Goal: Information Seeking & Learning: Understand process/instructions

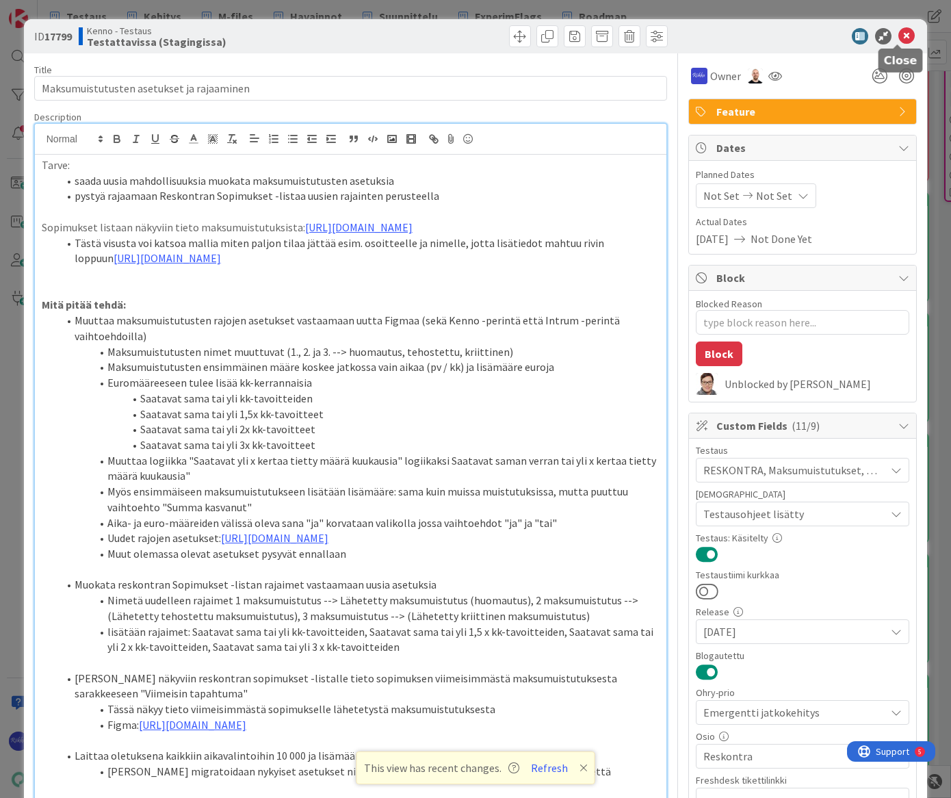
drag, startPoint x: 896, startPoint y: 37, endPoint x: 690, endPoint y: 306, distance: 339.2
click at [898, 37] on icon at bounding box center [906, 36] width 16 height 16
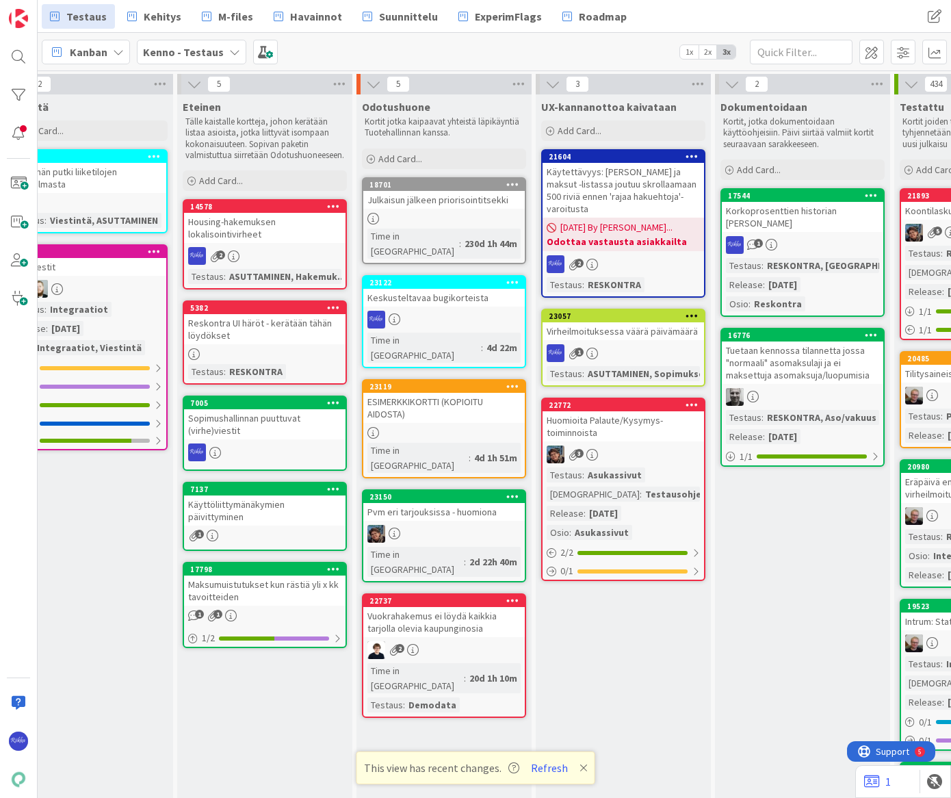
scroll to position [0, 948]
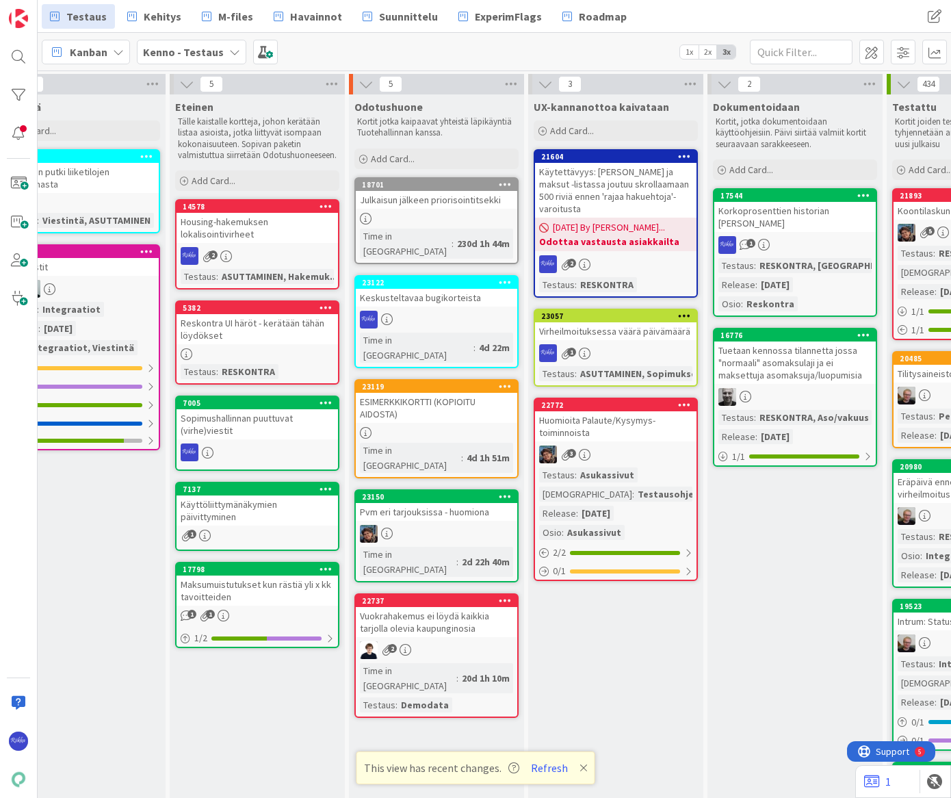
click at [501, 381] on icon at bounding box center [505, 386] width 13 height 10
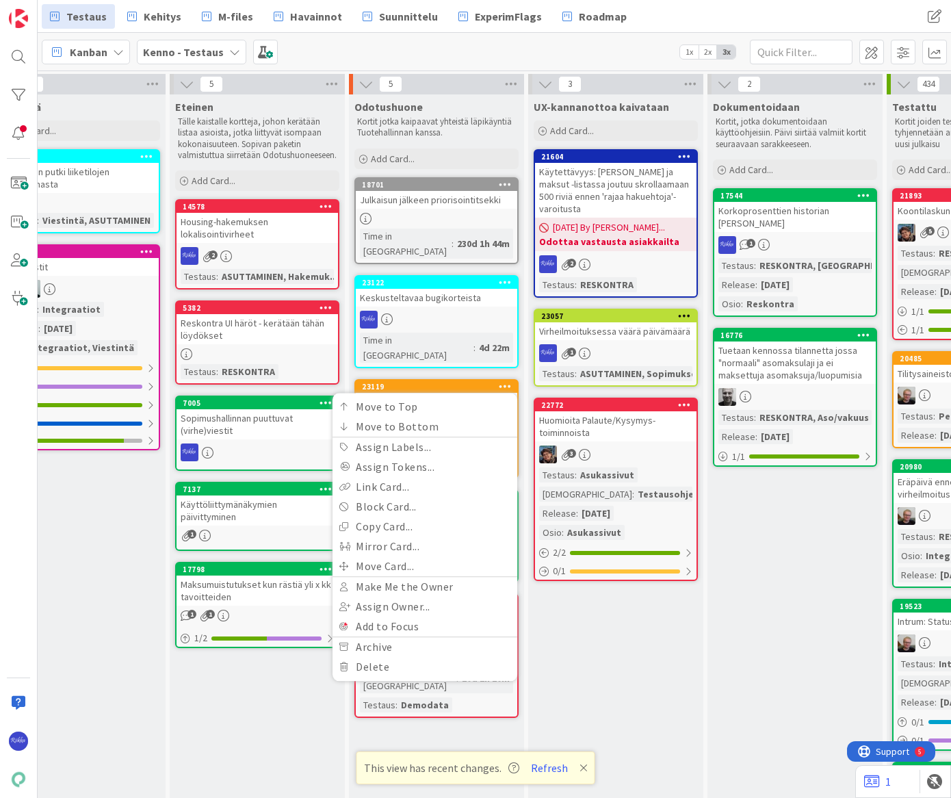
click at [456, 311] on div at bounding box center [436, 320] width 161 height 18
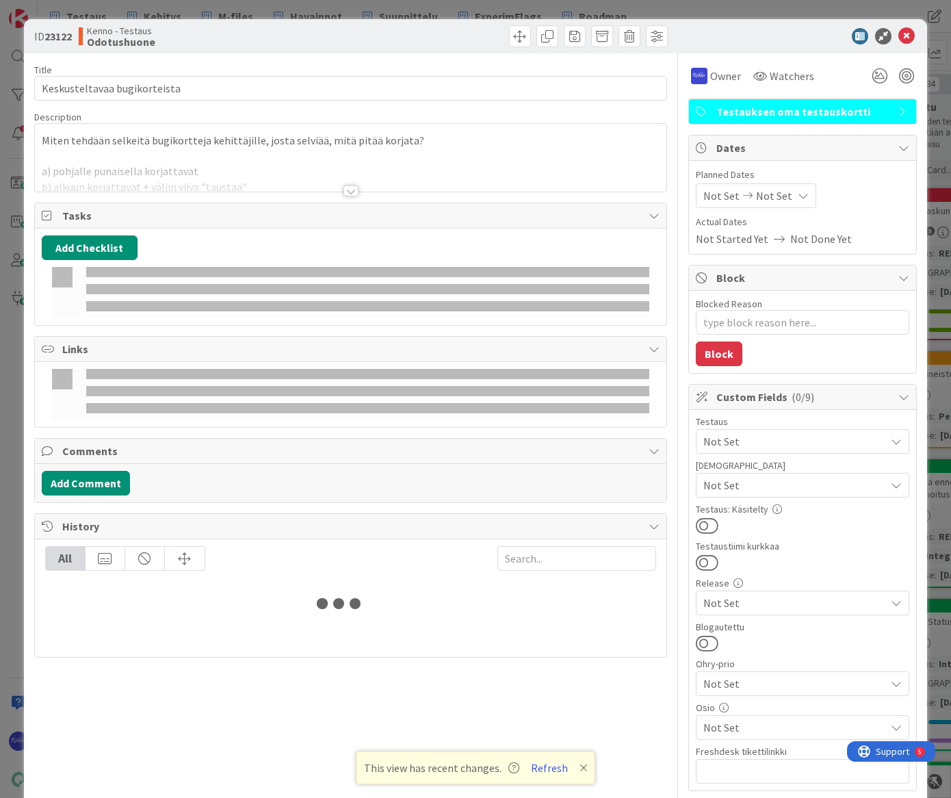
type textarea "x"
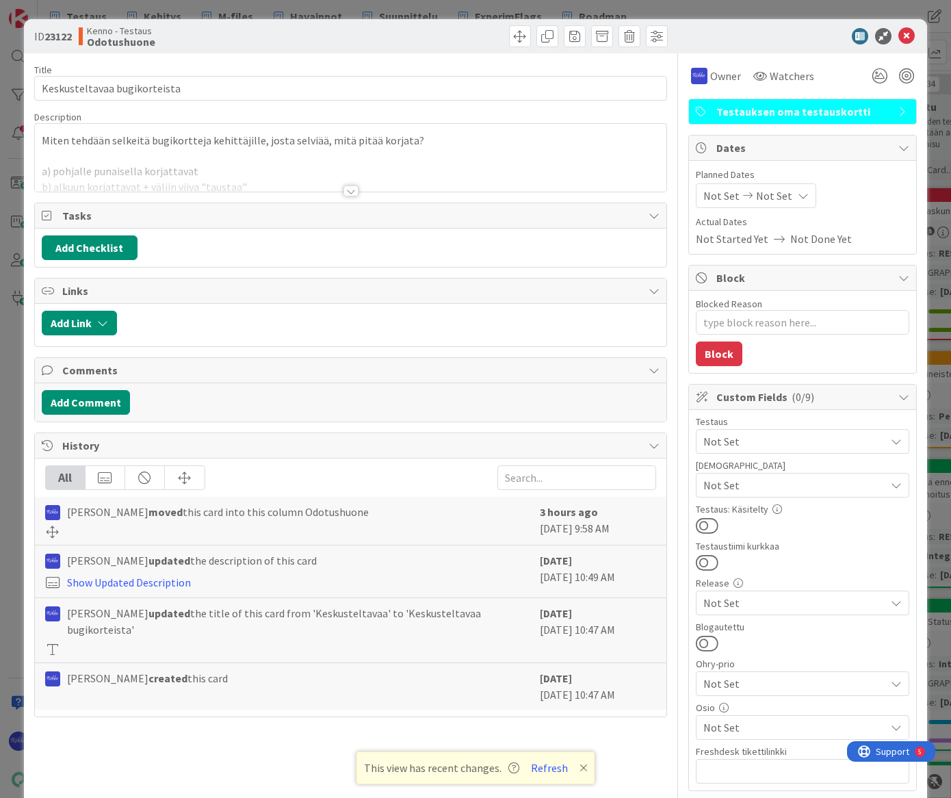
click at [345, 192] on div at bounding box center [350, 190] width 15 height 11
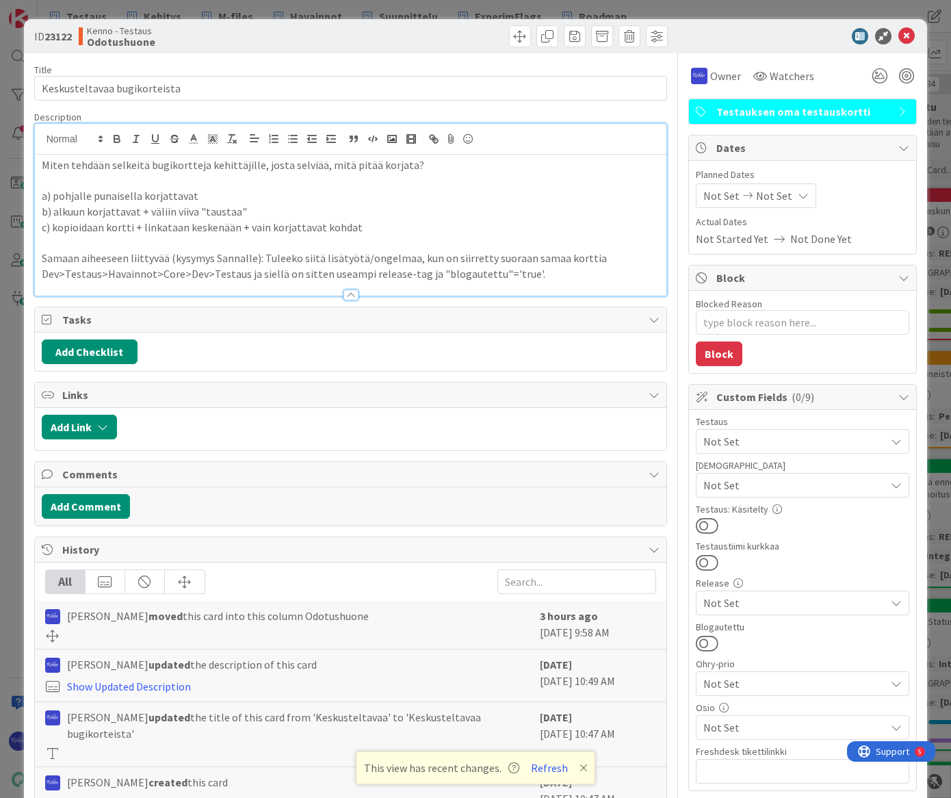
click at [266, 185] on p at bounding box center [351, 181] width 618 height 16
click at [267, 198] on p "a) pohjalle punaisella korjattavat" at bounding box center [351, 196] width 618 height 16
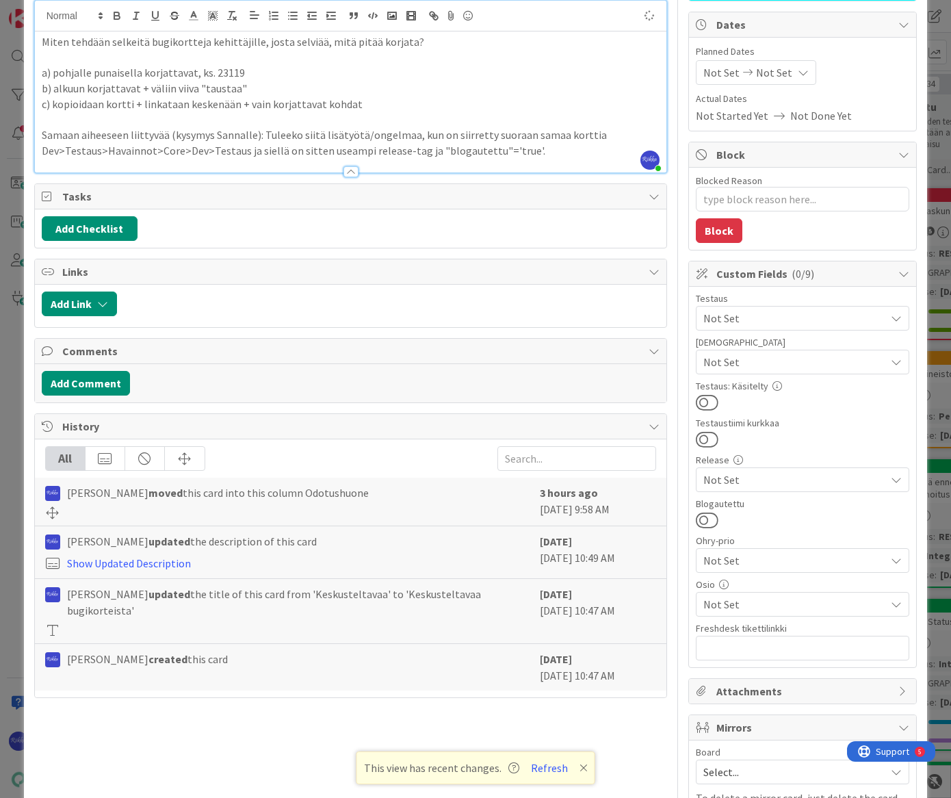
scroll to position [124, 0]
type textarea "x"
click at [95, 300] on button "Add Link" at bounding box center [79, 303] width 75 height 25
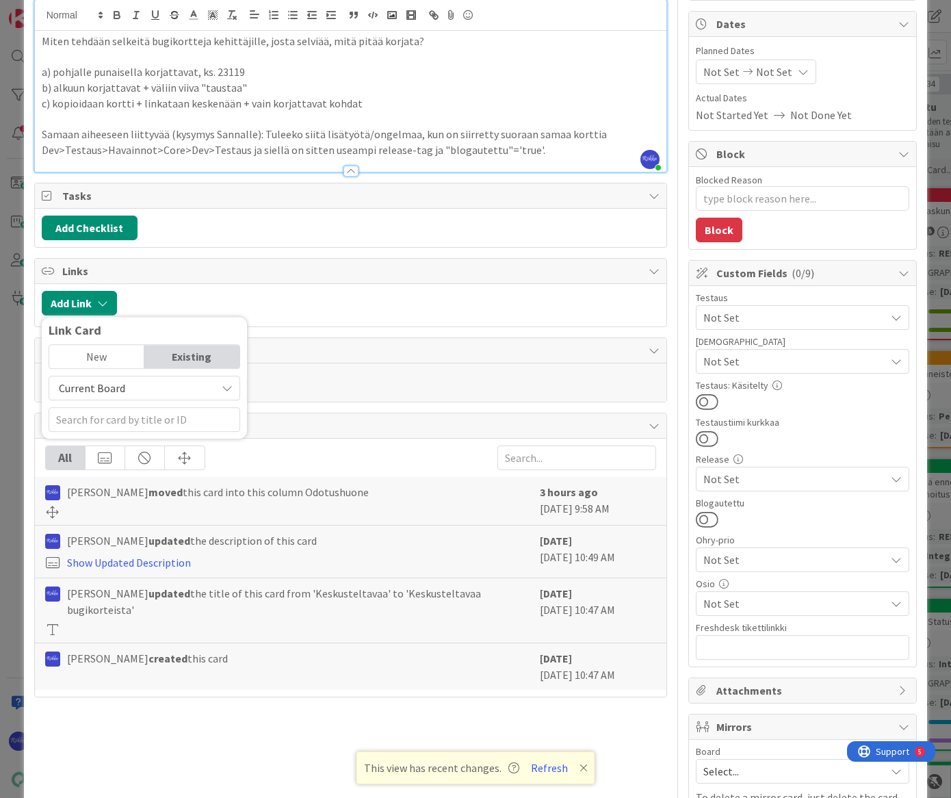
click at [124, 389] on span "Current Board" at bounding box center [132, 387] width 153 height 19
click at [135, 445] on span "All Boards" at bounding box center [151, 444] width 190 height 21
click at [122, 412] on input "text" at bounding box center [145, 419] width 192 height 25
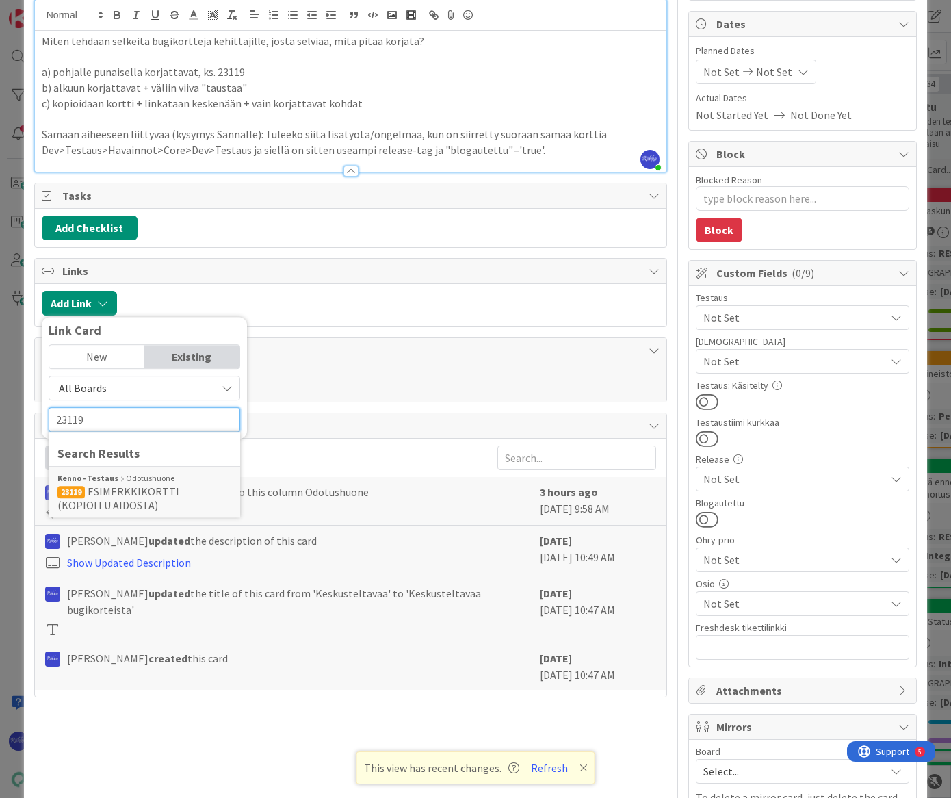
type input "23119"
click at [142, 492] on span "ESIMERKKIKORTTI (KOPIOITU AIDOSTA)" at bounding box center [118, 497] width 122 height 27
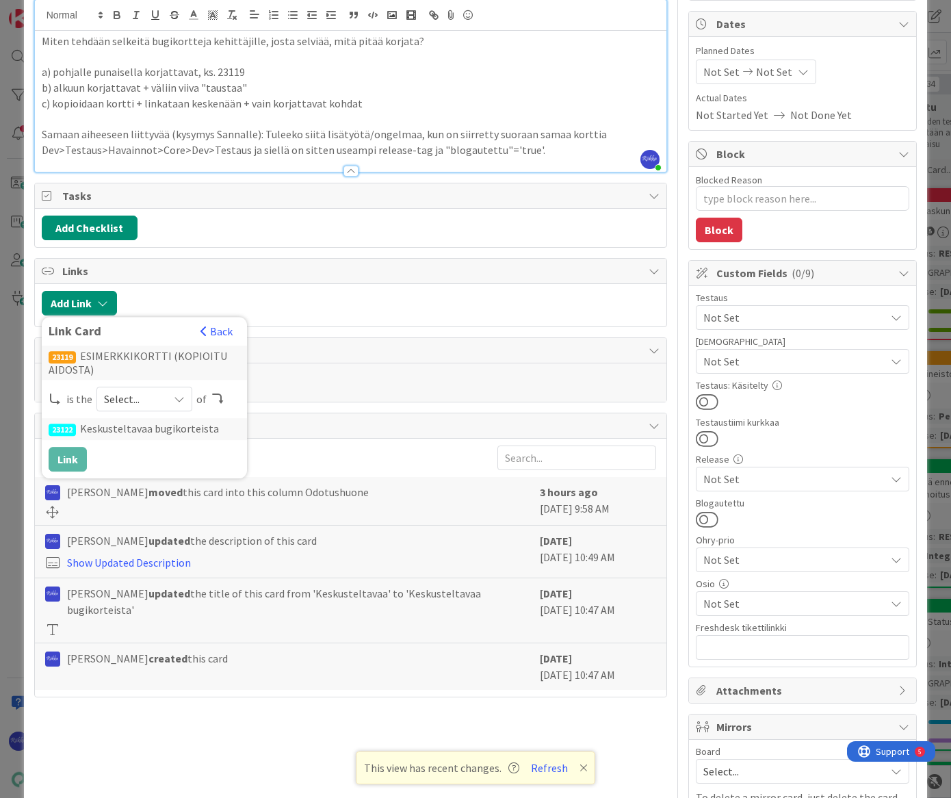
click at [152, 399] on span "Select..." at bounding box center [132, 398] width 57 height 19
click at [182, 501] on span "successor" at bounding box center [217, 505] width 155 height 21
click at [65, 454] on button "Link" at bounding box center [68, 459] width 38 height 25
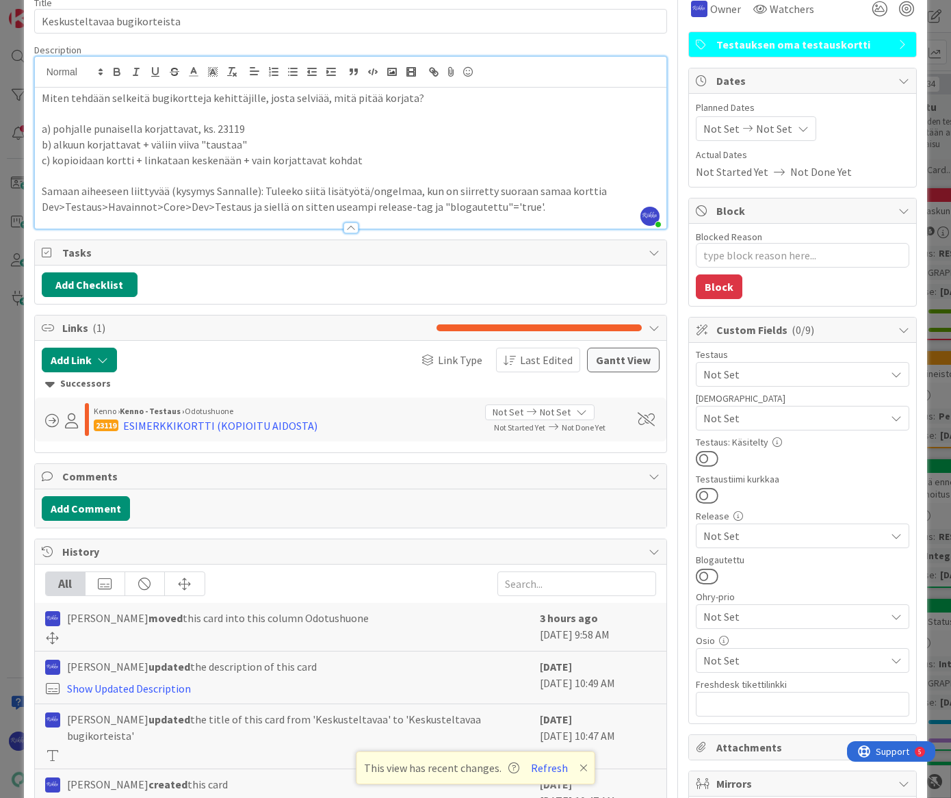
scroll to position [0, 0]
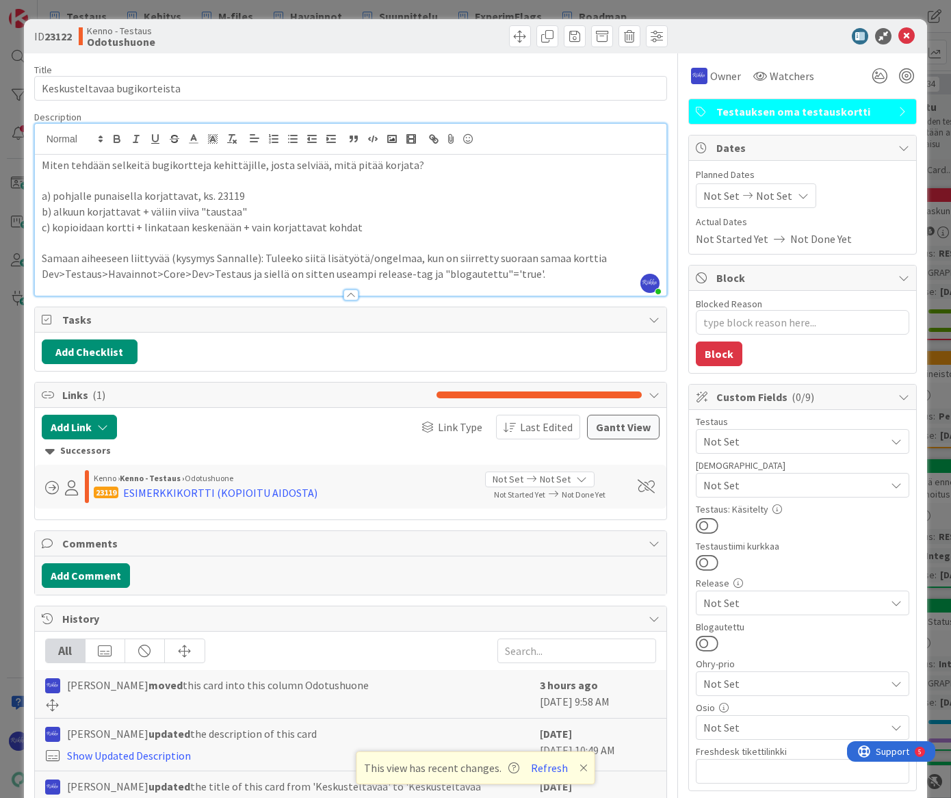
click at [232, 212] on p "b) alkuun korjattavat + väliin viiva "taustaa"" at bounding box center [351, 212] width 618 height 16
click at [364, 224] on p "c) kopioidaan kortti + linkataan keskenään + vain korjattavat kohdat" at bounding box center [351, 228] width 618 height 16
click at [535, 273] on p "Samaan aiheeseen liittyvää (kysymys Sannalle): Tuleeko siitä lisätyötä/ongelmaa…" at bounding box center [351, 265] width 618 height 31
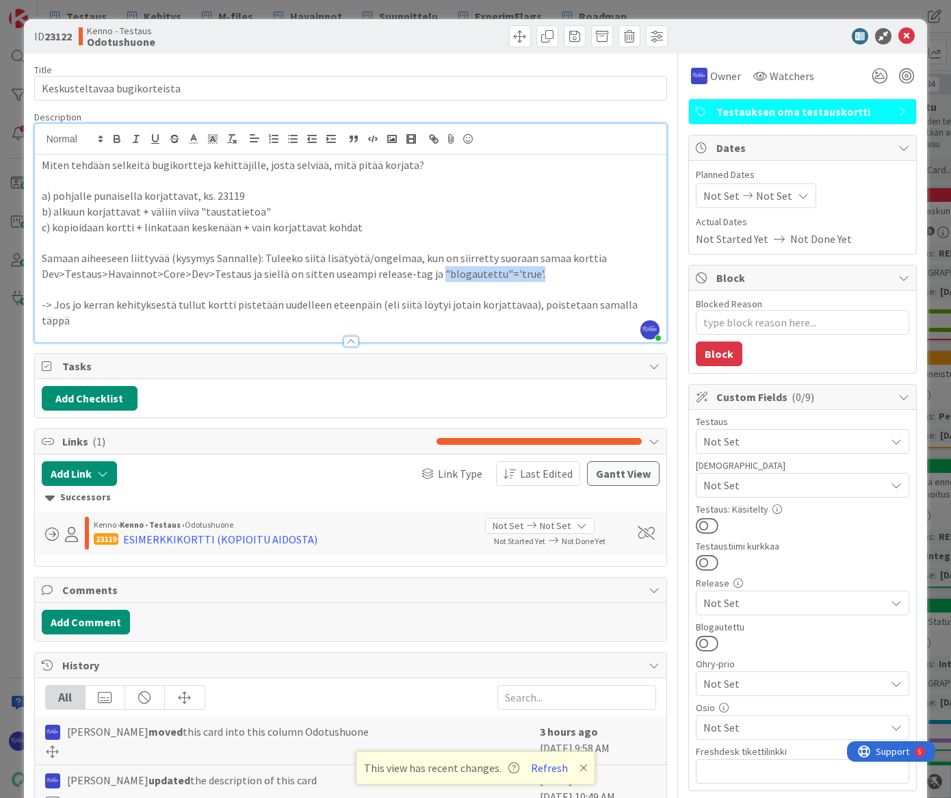
drag, startPoint x: 425, startPoint y: 271, endPoint x: 520, endPoint y: 274, distance: 95.1
click at [520, 274] on p "Samaan aiheeseen liittyvää (kysymys Sannalle): Tuleeko siitä lisätyötä/ongelmaa…" at bounding box center [351, 265] width 618 height 31
copy p ""blogautettu"='true'."
click at [643, 300] on p "-> Jos jo kerran kehityksestä tullut kortti pistetään uudelleen eteenpäin (eli …" at bounding box center [351, 312] width 618 height 31
drag, startPoint x: 105, startPoint y: 317, endPoint x: 133, endPoint y: 321, distance: 28.3
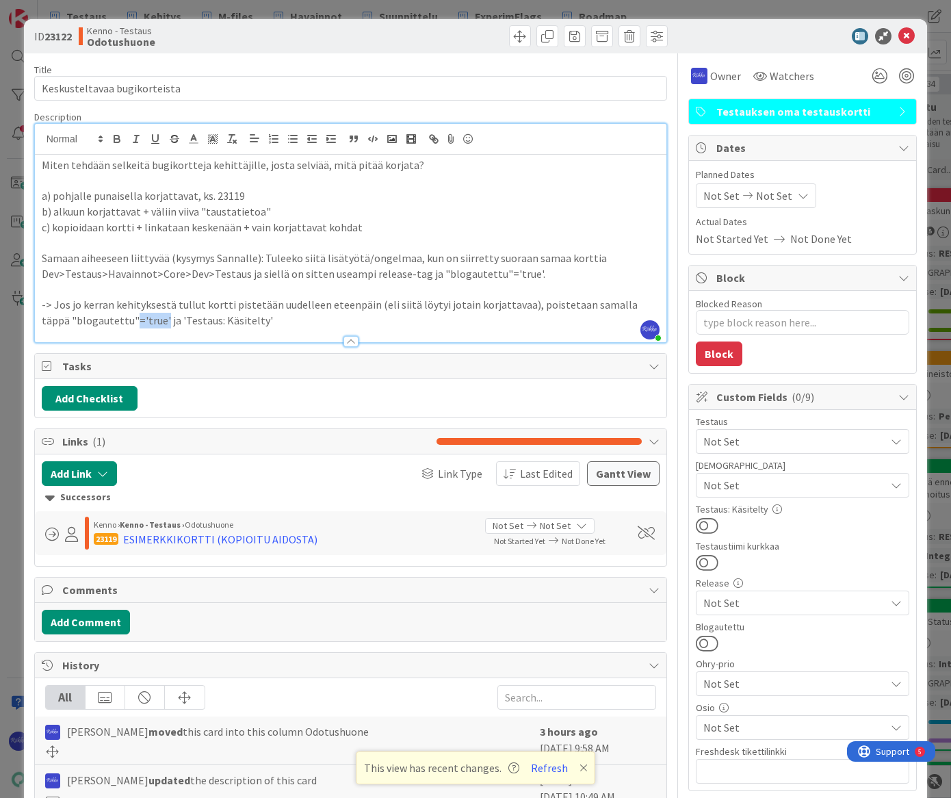
click at [133, 321] on p "-> Jos jo kerran kehityksestä tullut kortti pistetään uudelleen eteenpäin (eli …" at bounding box center [351, 312] width 618 height 31
click at [120, 317] on p "-> Jos jo kerran kehityksestä tullut kortti pistetään uudelleen eteenpäin (eli …" at bounding box center [351, 312] width 618 height 31
click at [202, 320] on p "-> Jos jo kerran kehityksestä tullut kortti pistetään uudelleen eteenpäin (eli …" at bounding box center [351, 312] width 618 height 31
drag, startPoint x: 519, startPoint y: 306, endPoint x: 633, endPoint y: 300, distance: 113.7
click at [633, 300] on p "-> Jos jo kerran kehityksestä tullut kortti pistetään uudelleen eteenpäin (eli …" at bounding box center [351, 312] width 618 height 31
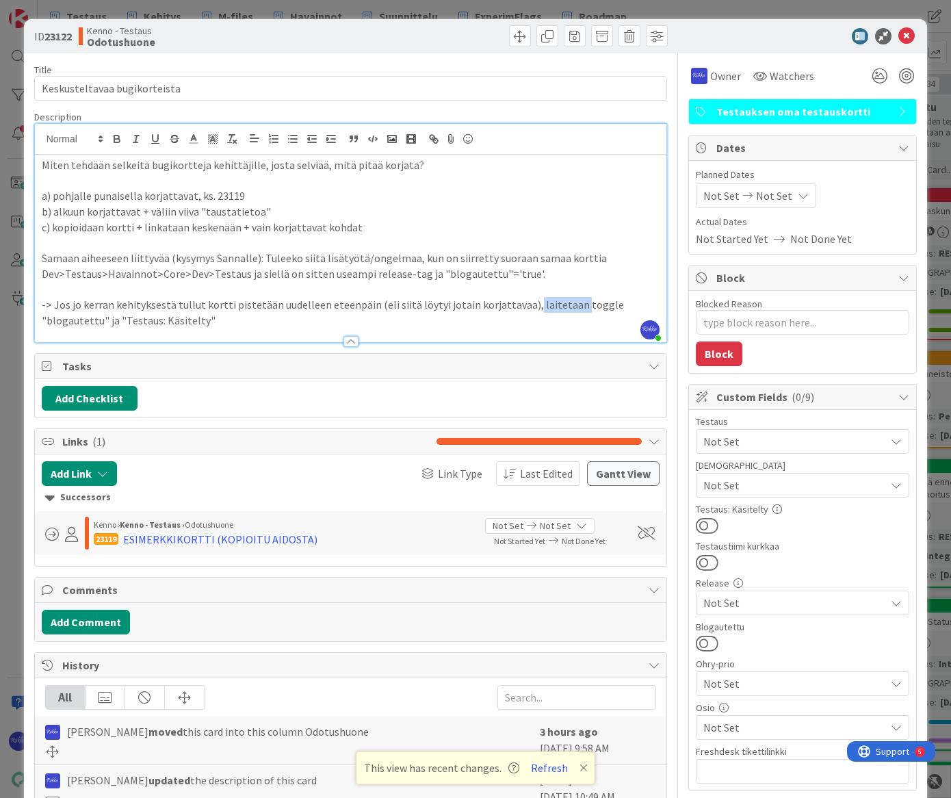
drag, startPoint x: 518, startPoint y: 303, endPoint x: 562, endPoint y: 309, distance: 44.1
click at [562, 309] on p "-> Jos jo kerran kehityksestä tullut kortti pistetään uudelleen eteenpäin (eli …" at bounding box center [351, 312] width 618 height 31
click at [617, 300] on p "-> Jos jo kerran kehityksestä tullut kortti pistetään uudelleen eteenpäin (eli …" at bounding box center [351, 312] width 618 height 31
click at [552, 208] on p "b) alkuun korjattavat + väliin viiva "taustatietoa"" at bounding box center [351, 212] width 618 height 16
click at [347, 341] on div at bounding box center [350, 341] width 15 height 11
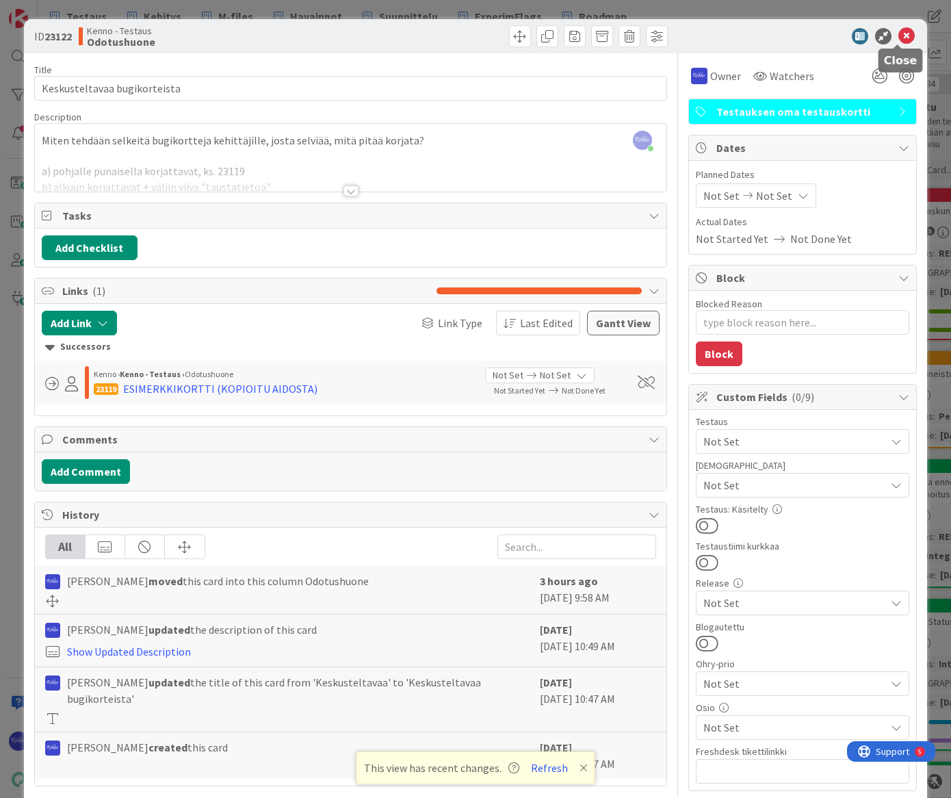
click at [898, 34] on icon at bounding box center [906, 36] width 16 height 16
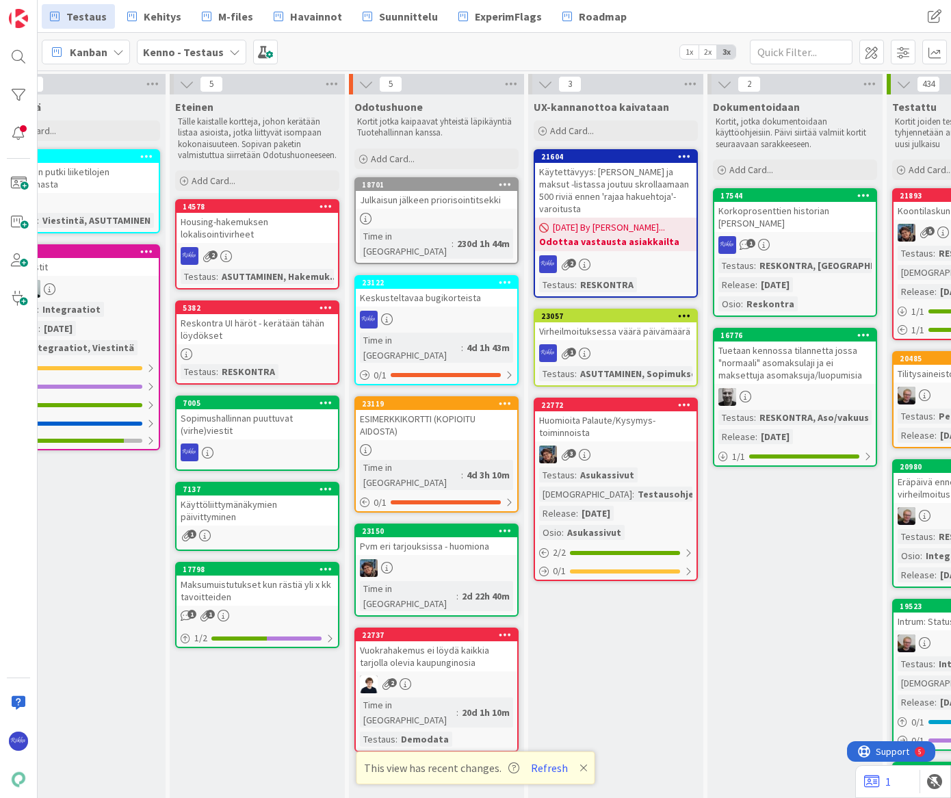
click at [457, 292] on link "23122 Keskusteltavaa bugikorteista Time in [GEOGRAPHIC_DATA] : 4d 1h 43m 0 / 1" at bounding box center [436, 330] width 164 height 110
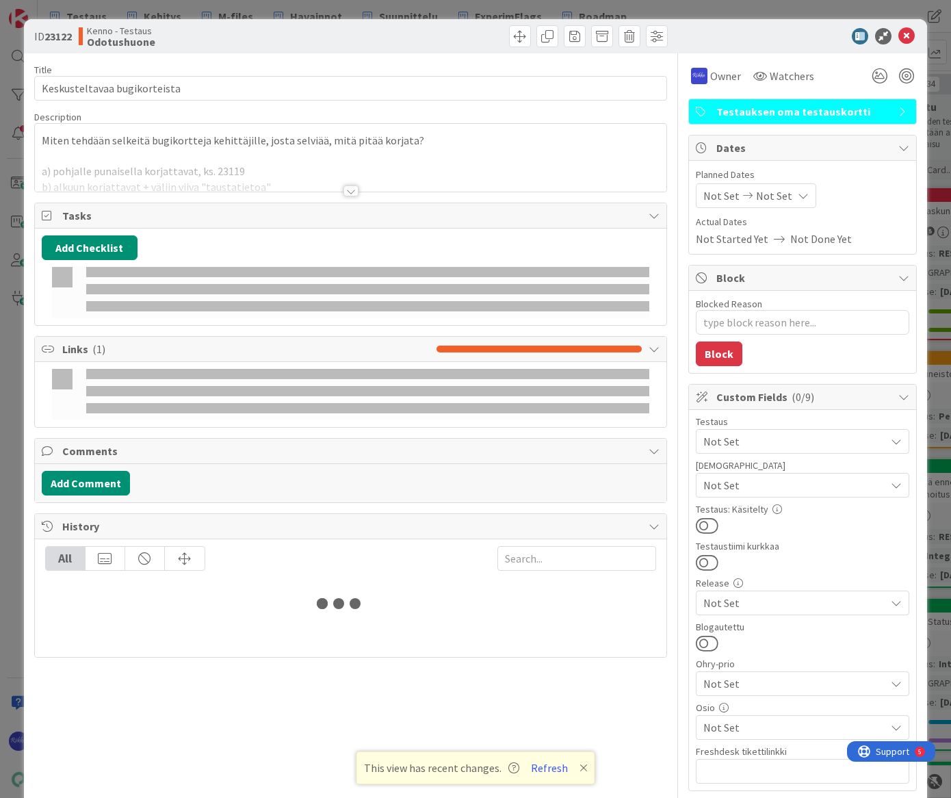
type textarea "x"
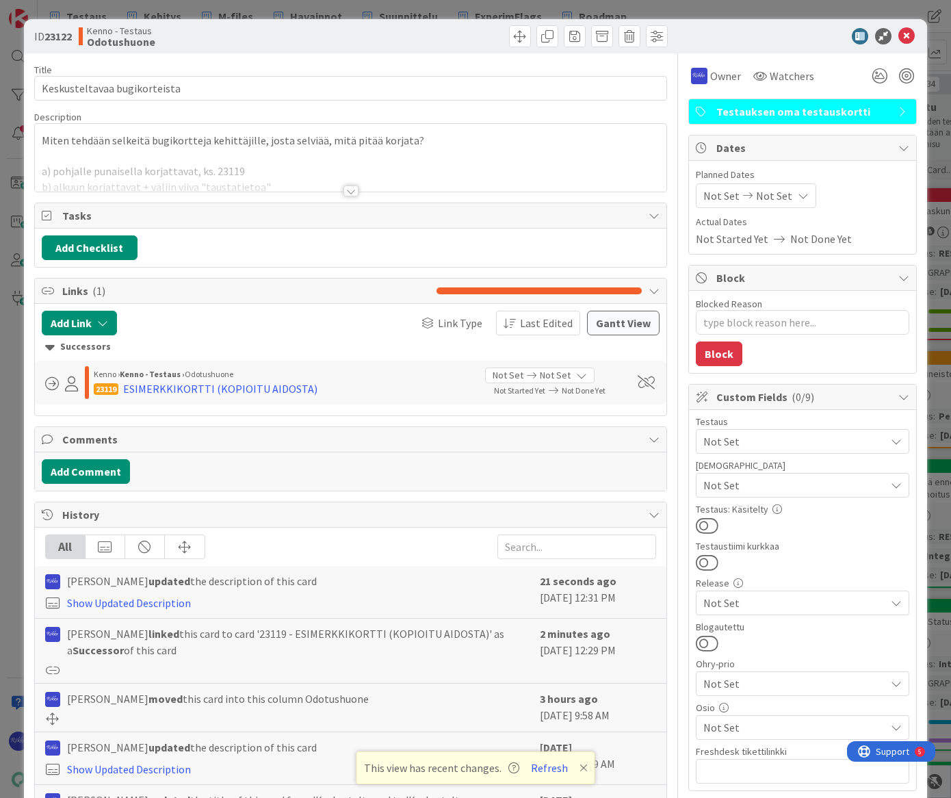
click at [348, 192] on div at bounding box center [350, 190] width 15 height 11
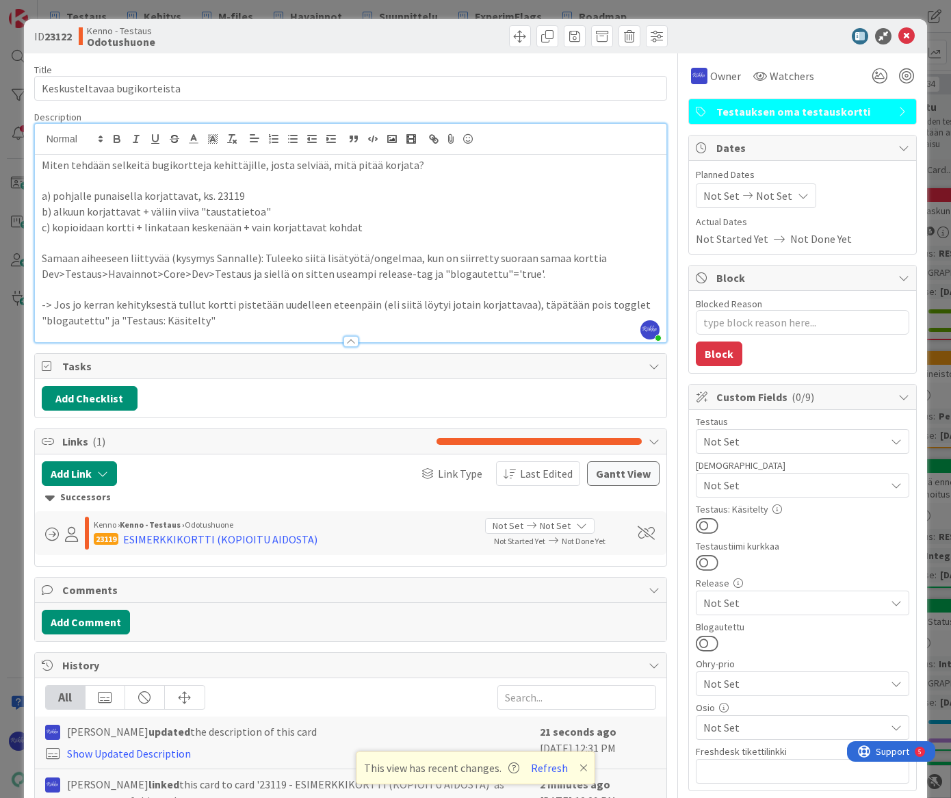
click at [449, 168] on p "Miten tehdään selkeitä bugikortteja kehittäjille, josta selviää, mitä pitää kor…" at bounding box center [351, 165] width 618 height 16
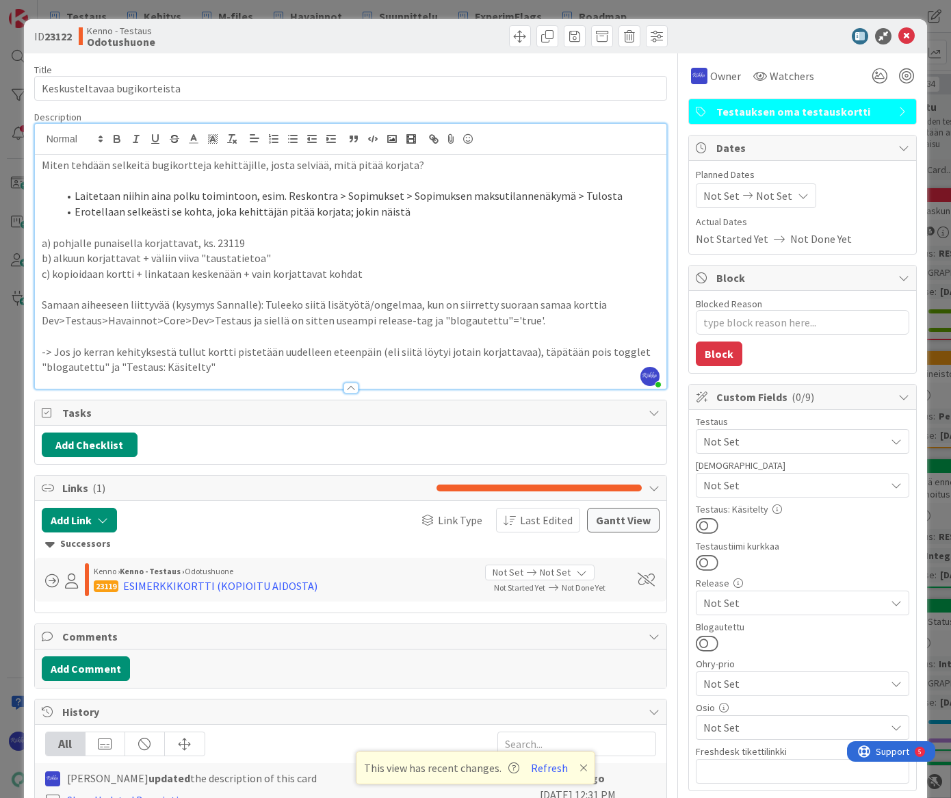
click at [42, 240] on p "a) pohjalle punaisella korjattavat, ks. 23119" at bounding box center [351, 243] width 618 height 16
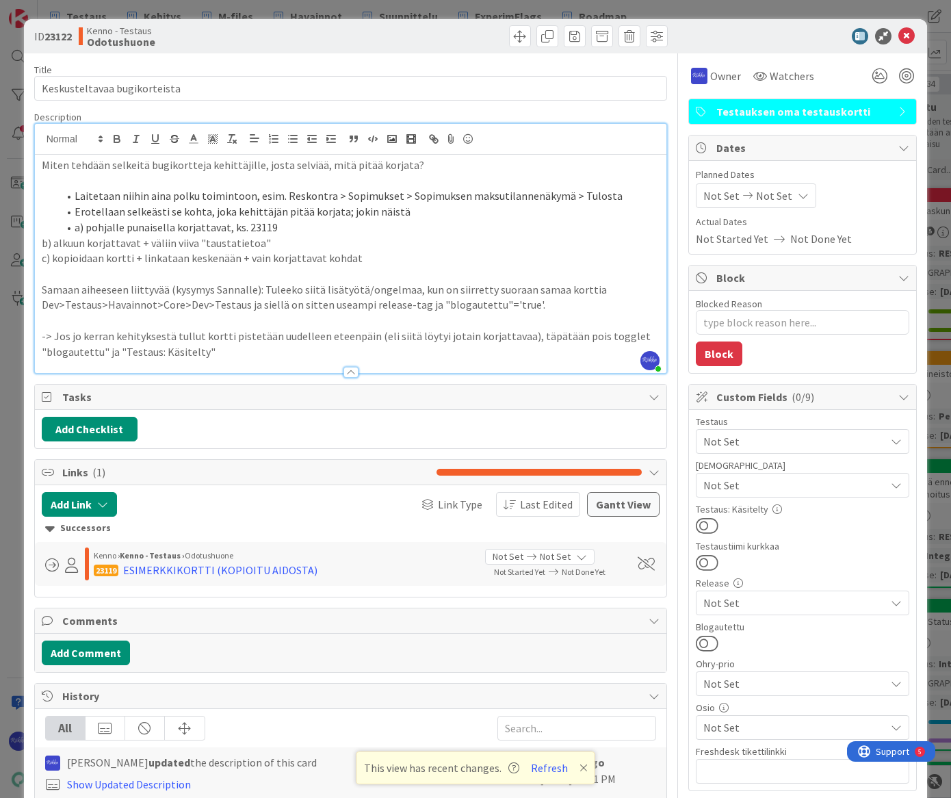
click at [42, 243] on p "b) alkuun korjattavat + väliin viiva "taustatietoa"" at bounding box center [351, 243] width 618 height 16
click at [73, 226] on li "a) pohjalle punaisella korjattavat, ks. 23119" at bounding box center [359, 228] width 602 height 16
click at [40, 239] on div "Miten tehdään selkeitä bugikortteja kehittäjille, josta selviää, mitä pitää kor…" at bounding box center [351, 264] width 632 height 218
click at [42, 263] on p "c) kopioidaan kortti + linkataan keskenään + vain korjattavat kohdat" at bounding box center [351, 258] width 618 height 16
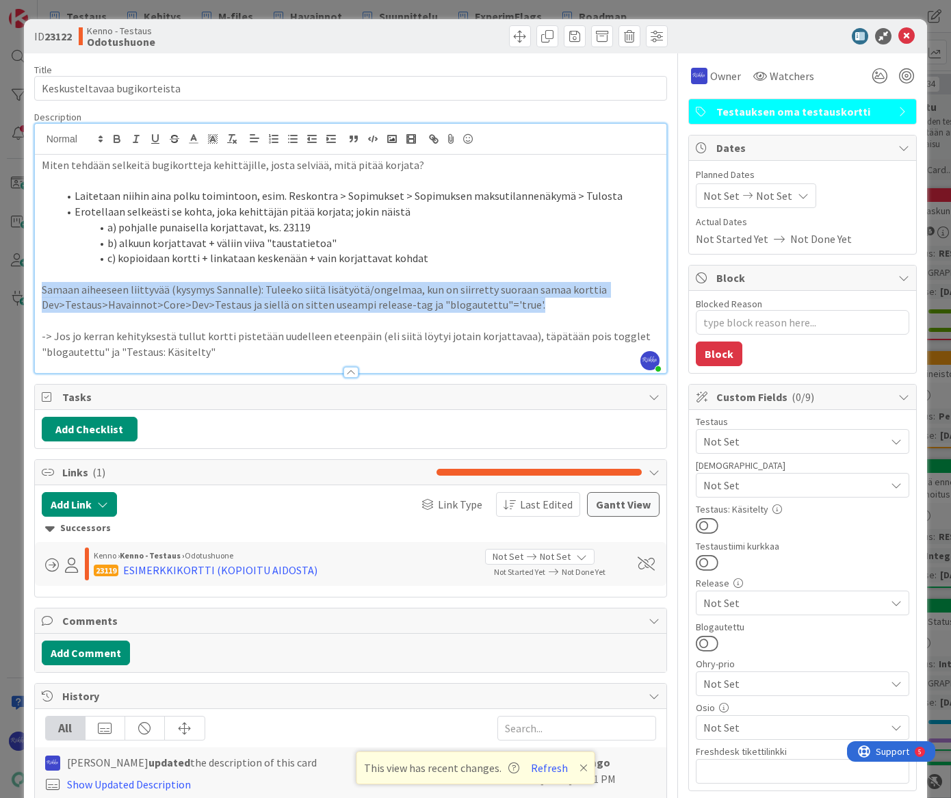
drag, startPoint x: 550, startPoint y: 307, endPoint x: 55, endPoint y: 287, distance: 495.0
click at [31, 287] on div "ID 23122 Kenno - Testaus Odotushuone Title 28 / 128 Keskusteltavaa bugikorteist…" at bounding box center [476, 545] width 904 height 1052
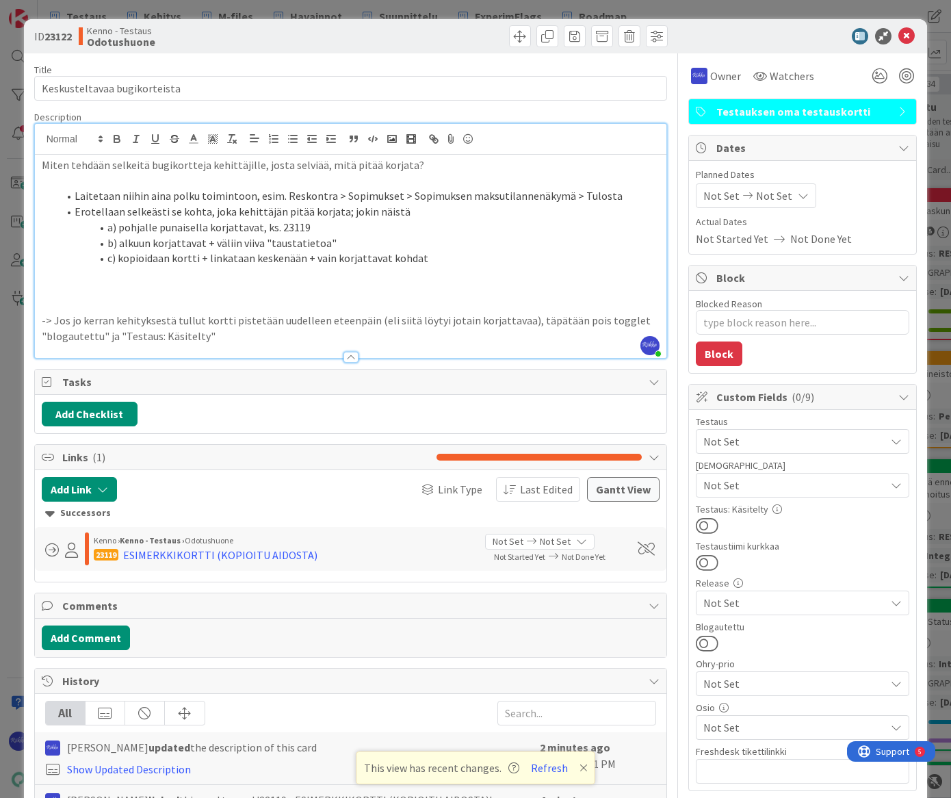
click at [54, 316] on p "-> Jos jo kerran kehityksestä tullut kortti pistetään uudelleen eteenpäin (eli …" at bounding box center [351, 328] width 618 height 31
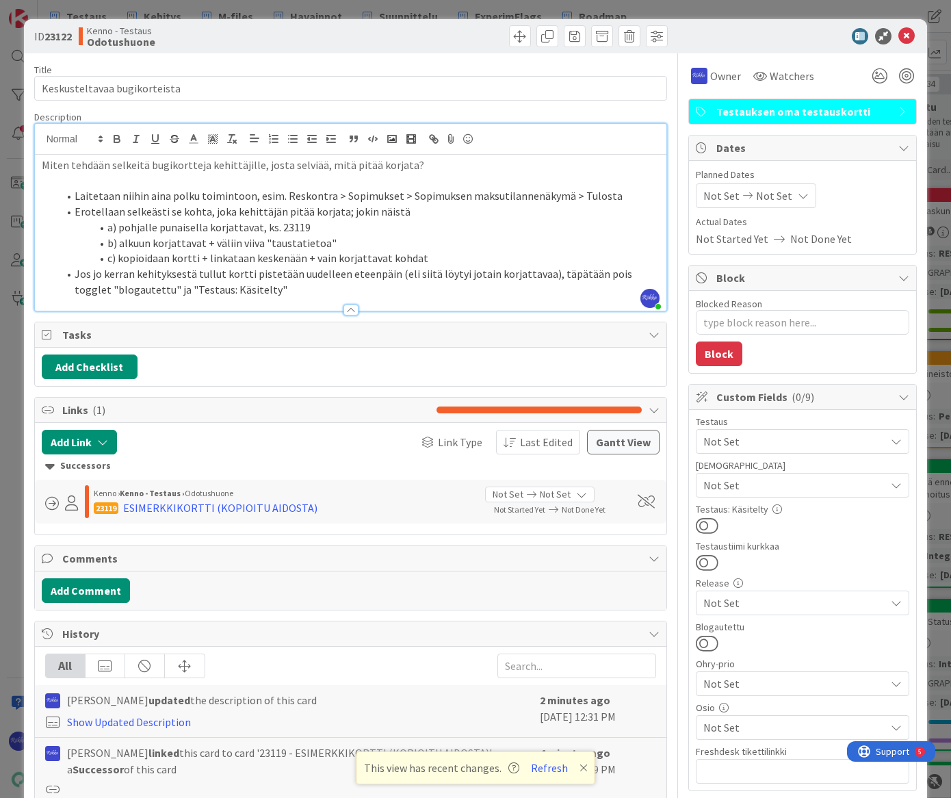
click at [258, 288] on li "Jos jo kerran kehityksestä tullut kortti pistetään uudelleen eteenpäin (eli sii…" at bounding box center [359, 281] width 602 height 31
drag, startPoint x: 119, startPoint y: 192, endPoint x: 143, endPoint y: 195, distance: 24.2
click at [143, 195] on li "Laitetaan niihin aina polku toimintoon, esim. Reskontra > Sopimukset > Sopimuks…" at bounding box center [359, 196] width 602 height 16
click at [465, 225] on li "a) pohjalle punaisella korjattavat, ks. 23119" at bounding box center [359, 228] width 602 height 16
drag, startPoint x: 261, startPoint y: 225, endPoint x: 326, endPoint y: 226, distance: 64.3
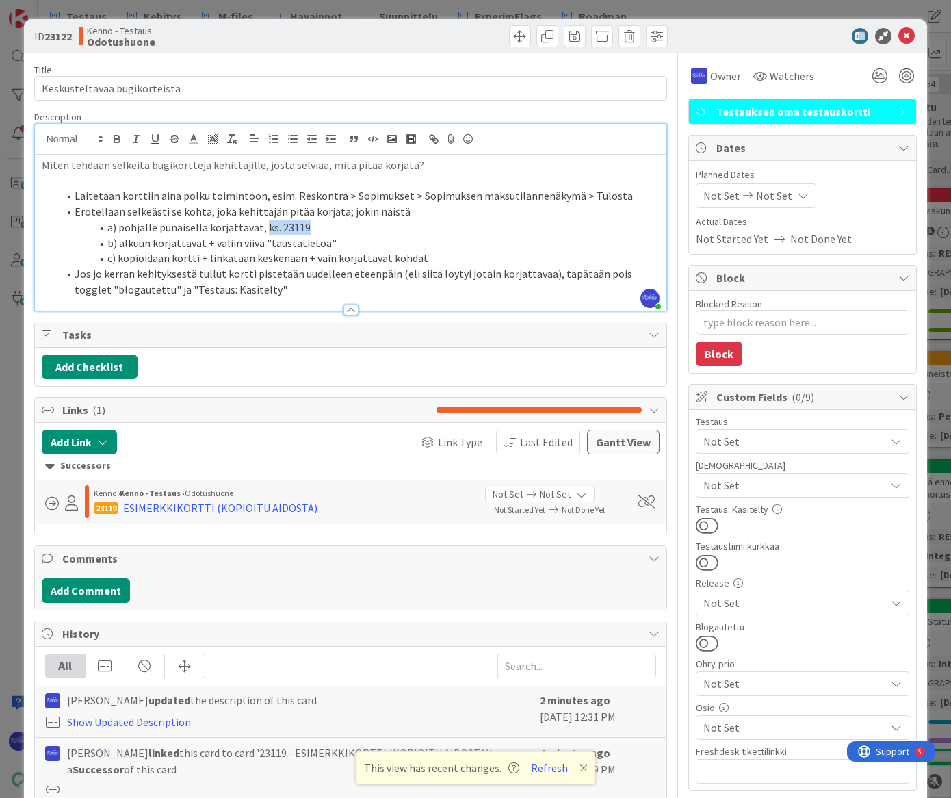
click at [326, 226] on li "a) pohjalle punaisella korjattavat, ks. 23119" at bounding box center [359, 228] width 602 height 16
copy li "ks. 23119"
click at [363, 241] on li "b) alkuun korjattavat + väliin viiva "taustatietoa"" at bounding box center [359, 243] width 602 height 16
click at [465, 253] on li "c) kopioidaan kortti + linkataan keskenään + vain korjattavat kohdat" at bounding box center [359, 258] width 602 height 16
drag, startPoint x: 309, startPoint y: 259, endPoint x: 449, endPoint y: 259, distance: 140.2
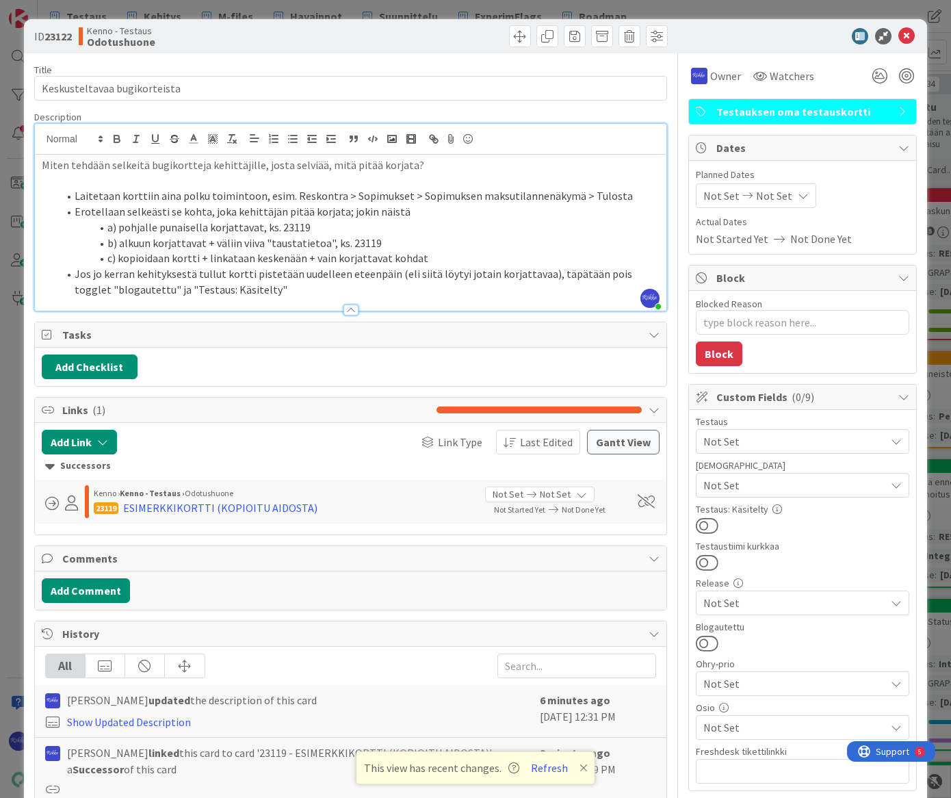
click at [449, 259] on li "c) kopioidaan kortti + linkataan keskenään + vain korjattavat kohdat" at bounding box center [359, 258] width 602 height 16
drag, startPoint x: 197, startPoint y: 258, endPoint x: 478, endPoint y: 259, distance: 281.1
click at [478, 259] on li "c) kopioidaan kortti + linkataan keskenään + vain korjattavat kohdat" at bounding box center [359, 258] width 602 height 16
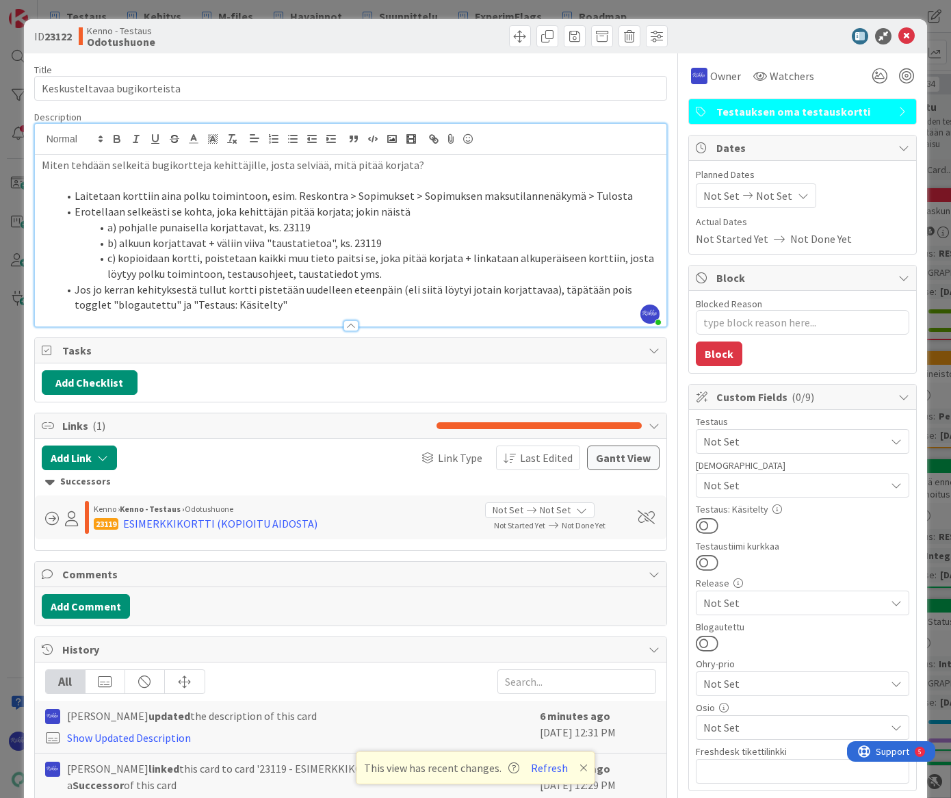
click at [75, 209] on li "Erotellaan selkeästi se kohta, joka kehittäjän pitää korjata; jokin näistä" at bounding box center [359, 212] width 602 height 16
click at [258, 302] on li "Jos jo kerran kehityksestä tullut kortti pistetään uudelleen eteenpäin (eli sii…" at bounding box center [359, 297] width 602 height 31
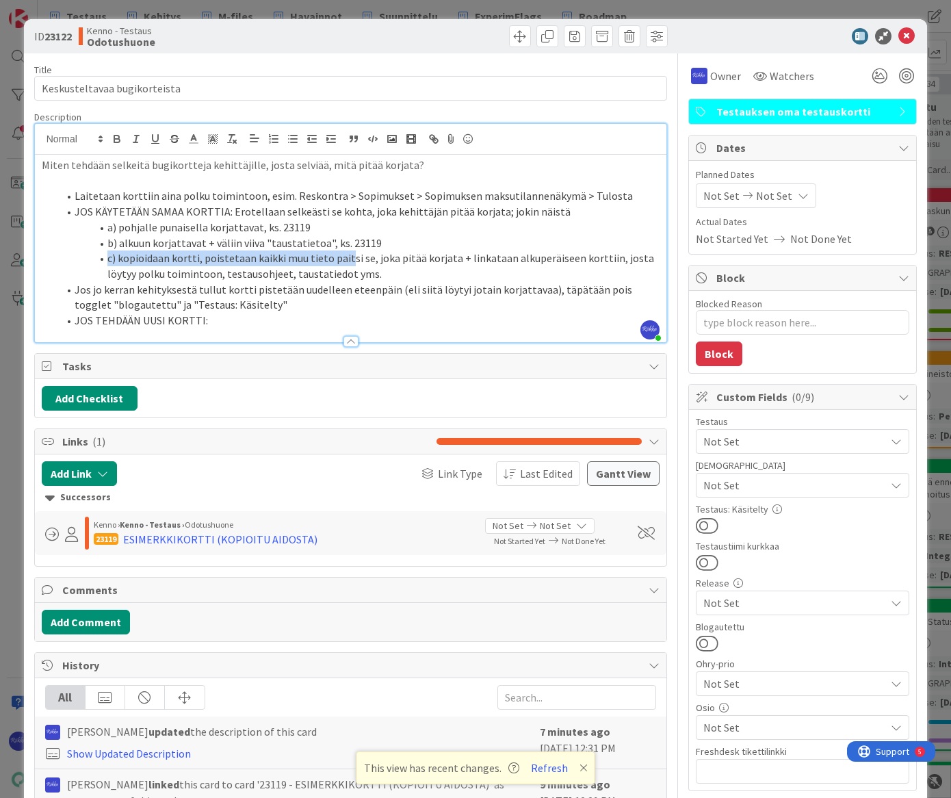
drag, startPoint x: 107, startPoint y: 258, endPoint x: 347, endPoint y: 261, distance: 240.1
click at [347, 261] on li "c) kopioidaan kortti, poistetaan kaikki muu tieto paitsi se, joka pitää korjata…" at bounding box center [359, 265] width 602 height 31
drag, startPoint x: 95, startPoint y: 317, endPoint x: 138, endPoint y: 321, distance: 43.2
click at [138, 321] on li "JOS TEHDÄÄN UUSI KORTTI:" at bounding box center [359, 321] width 602 height 16
click at [200, 321] on li "JOS TEHDÄÄN UUSI KORTTI:" at bounding box center [359, 321] width 602 height 16
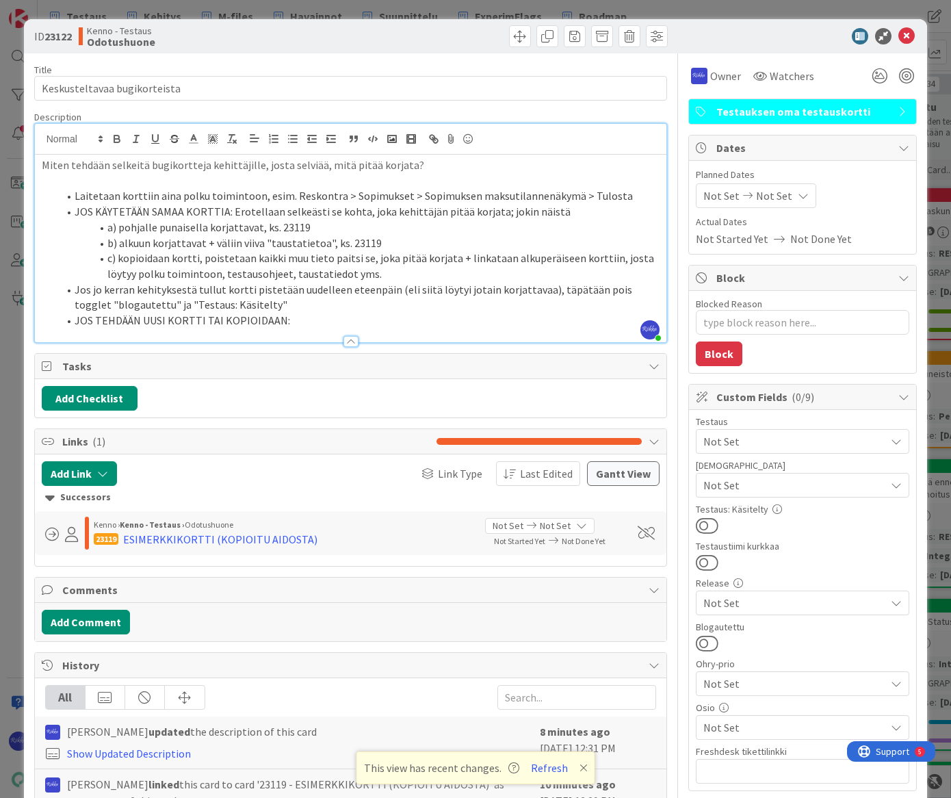
click at [302, 319] on li "JOS TEHDÄÄN UUSI KORTTI TAI KOPIOIDAAN:" at bounding box center [359, 321] width 602 height 16
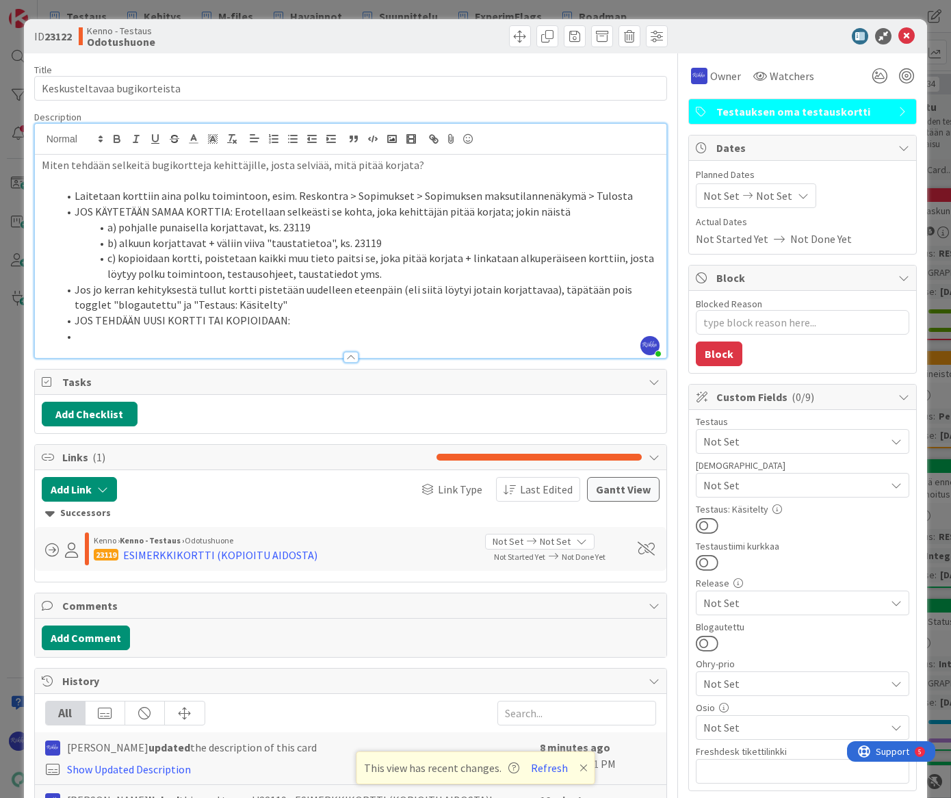
click at [75, 287] on li "Jos jo kerran kehityksestä tullut kortti pistetään uudelleen eteenpäin (eli sii…" at bounding box center [359, 297] width 602 height 31
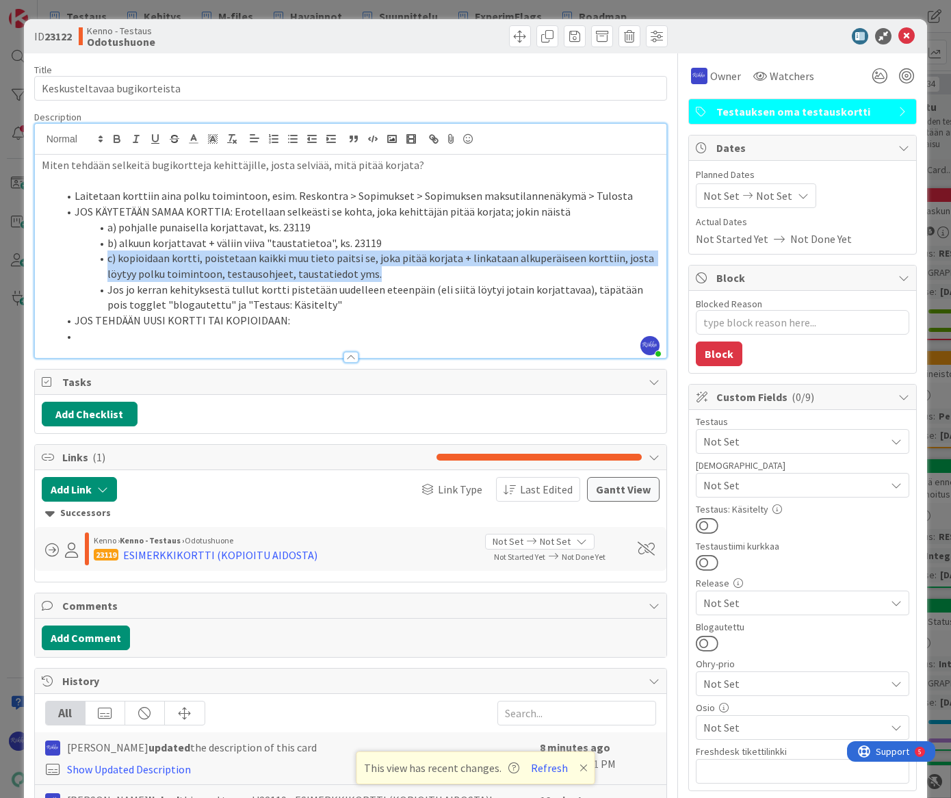
drag, startPoint x: 106, startPoint y: 257, endPoint x: 402, endPoint y: 268, distance: 295.7
click at [402, 268] on li "c) kopioidaan kortti, poistetaan kaikki muu tieto paitsi se, joka pitää korjata…" at bounding box center [359, 265] width 602 height 31
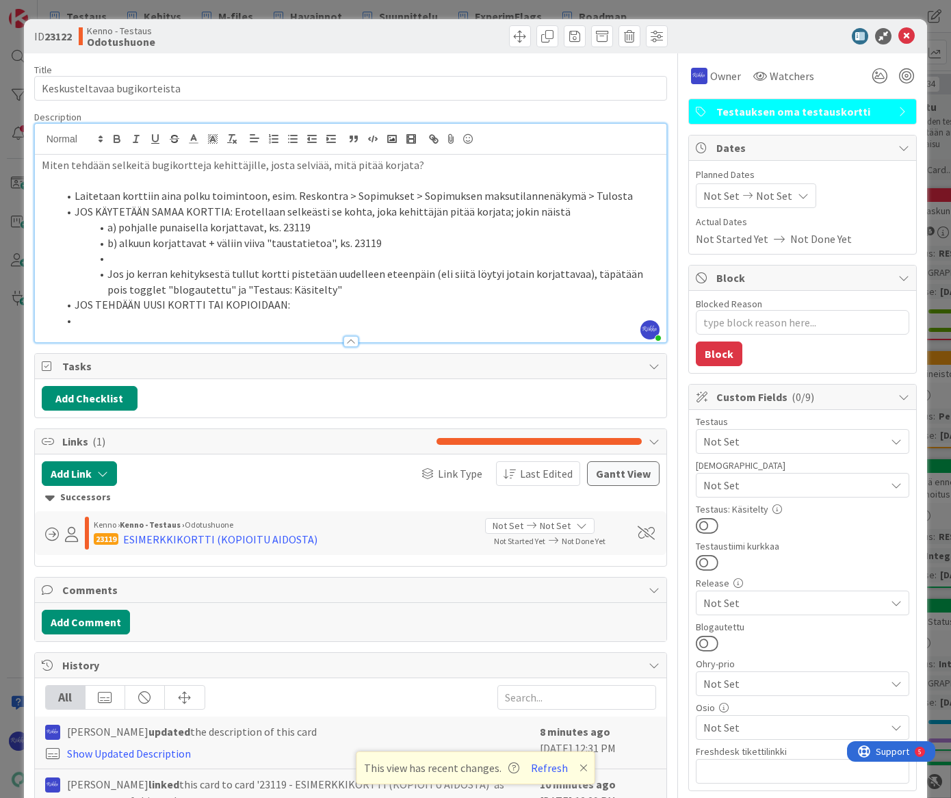
click at [143, 319] on li at bounding box center [359, 321] width 602 height 16
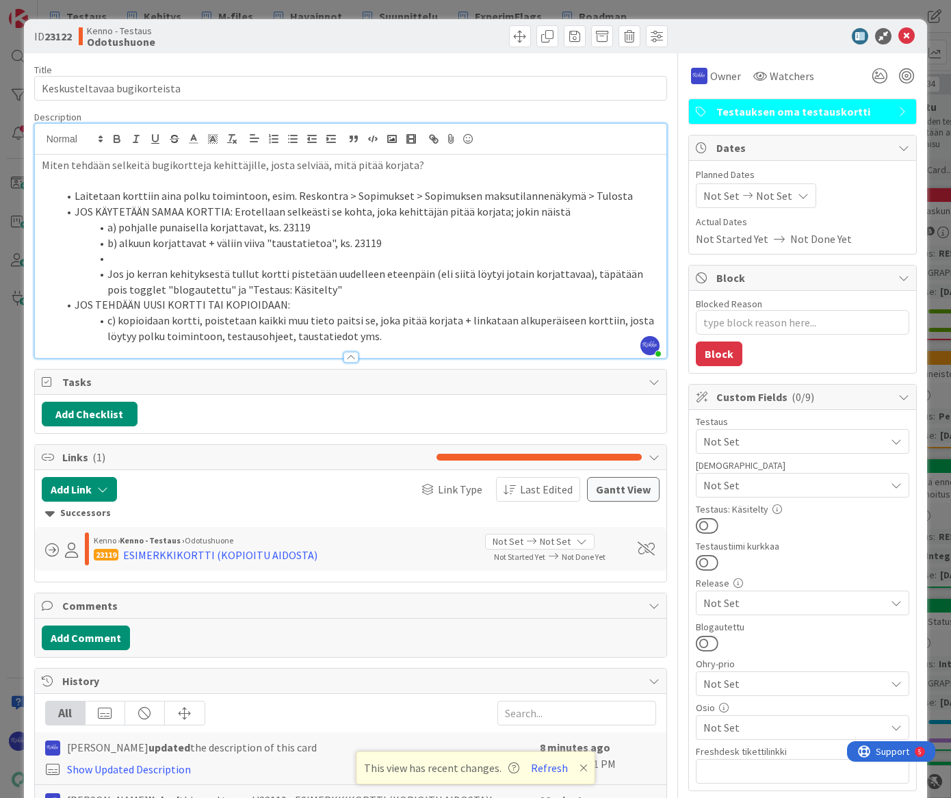
click at [395, 243] on li "b) alkuun korjattavat + väliin viiva "taustatietoa", ks. 23119" at bounding box center [359, 243] width 602 height 16
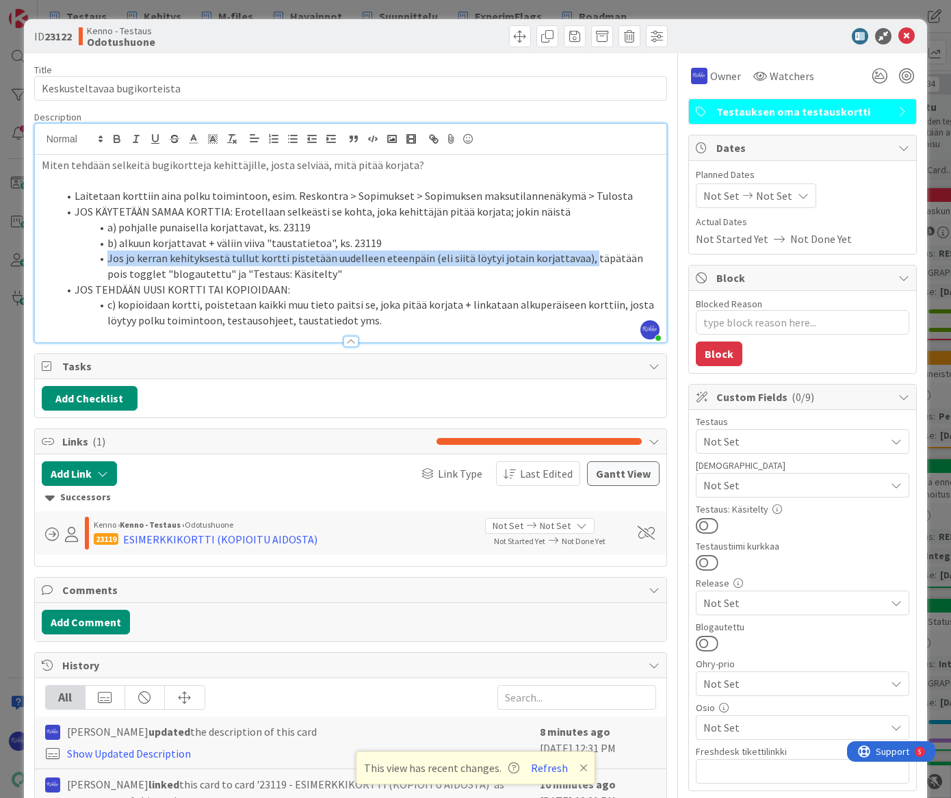
drag, startPoint x: 574, startPoint y: 257, endPoint x: 127, endPoint y: 260, distance: 446.7
click at [109, 258] on li "Jos jo kerran kehityksestä tullut kortti pistetään uudelleen eteenpäin (eli sii…" at bounding box center [359, 265] width 602 height 31
click at [186, 264] on li "Jos jo kerran kehityksestä tullut kortti pistetään uudelleen eteenpäin (eli sii…" at bounding box center [359, 265] width 602 height 31
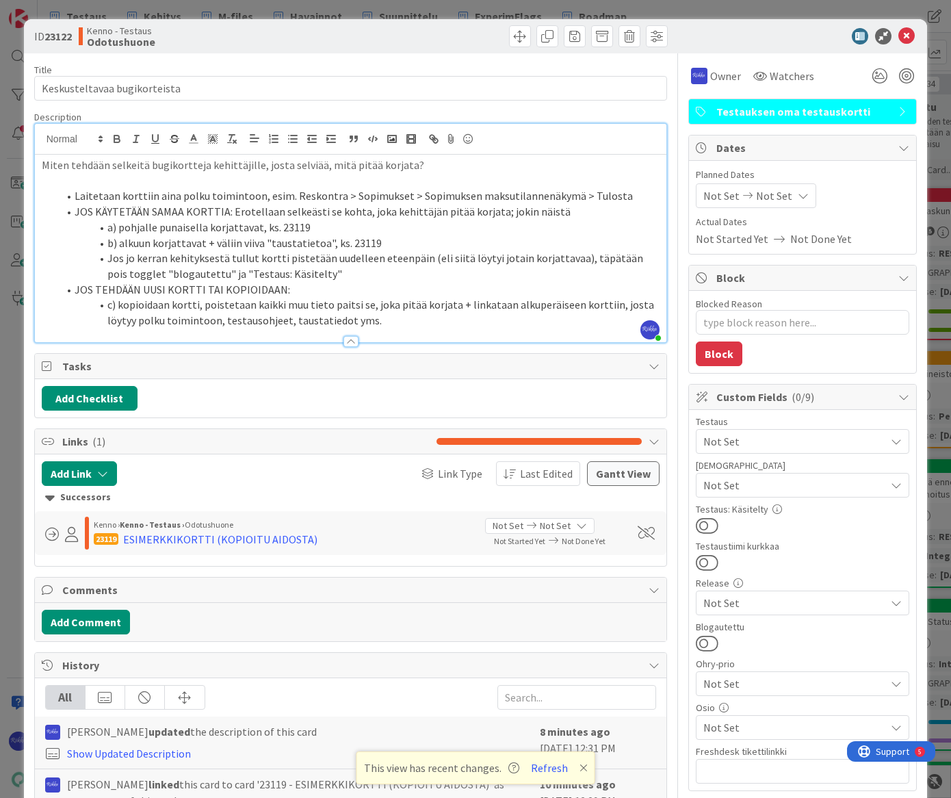
click at [431, 165] on p "Miten tehdään selkeitä bugikortteja kehittäjille, josta selviää, mitä pitää kor…" at bounding box center [351, 165] width 618 height 16
drag, startPoint x: 173, startPoint y: 195, endPoint x: 75, endPoint y: 194, distance: 98.5
click at [75, 194] on li "Laitetaan korttiin aina polku toimintoon, esim. Reskontra > Sopimukset > Sopimu…" at bounding box center [359, 196] width 602 height 16
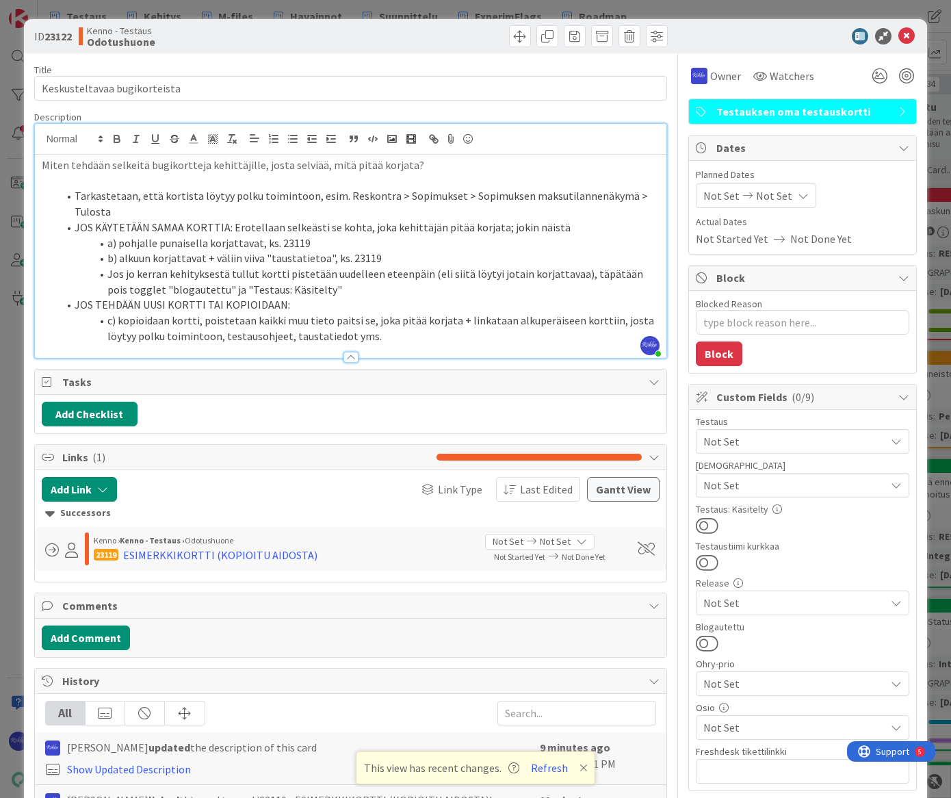
click at [220, 222] on li "JOS KÄYTETÄÄN SAMAA KORTTIA: Erotellaan selkeästi se kohta, joka kehittäjän pit…" at bounding box center [359, 228] width 602 height 16
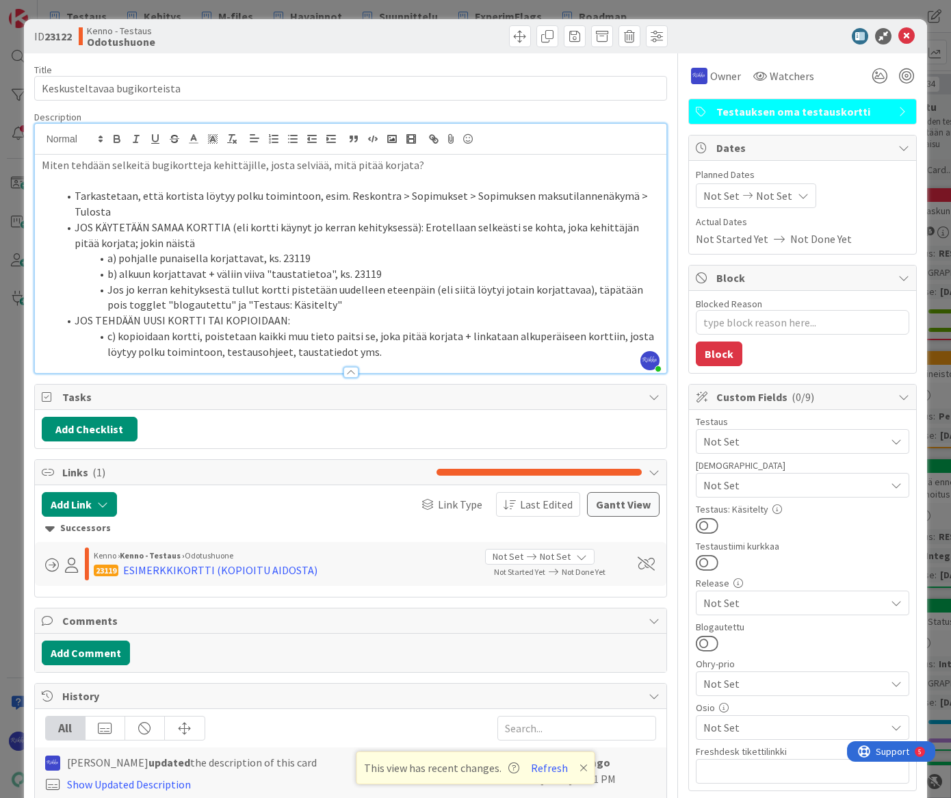
click at [117, 335] on li "c) kopioidaan kortti, poistetaan kaikki muu tieto paitsi se, joka pitää korjata…" at bounding box center [359, 343] width 602 height 31
drag, startPoint x: 219, startPoint y: 320, endPoint x: 96, endPoint y: 319, distance: 123.1
click at [96, 319] on li "JOS TEHDÄÄN UUSI KORTTI TAI KOPIOIDAAN:" at bounding box center [359, 321] width 602 height 16
click at [151, 316] on li "JOS KOPIOIDAAN:" at bounding box center [359, 321] width 602 height 16
drag, startPoint x: 201, startPoint y: 338, endPoint x: 118, endPoint y: 339, distance: 82.8
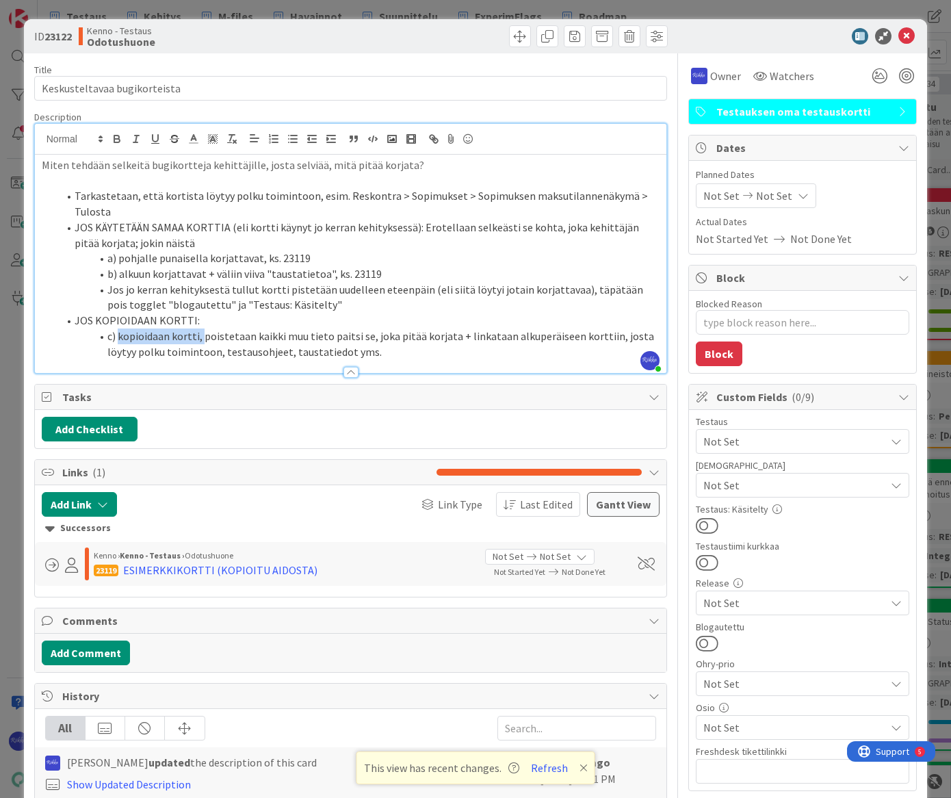
click at [118, 339] on li "c) kopioidaan kortti, poistetaan kaikki muu tieto paitsi se, joka pitää korjata…" at bounding box center [359, 343] width 602 height 31
click at [324, 352] on li "c) poistetaan kaikki muu tieto paitsi se, joka pitää korjata + linkataan alkupe…" at bounding box center [359, 343] width 602 height 31
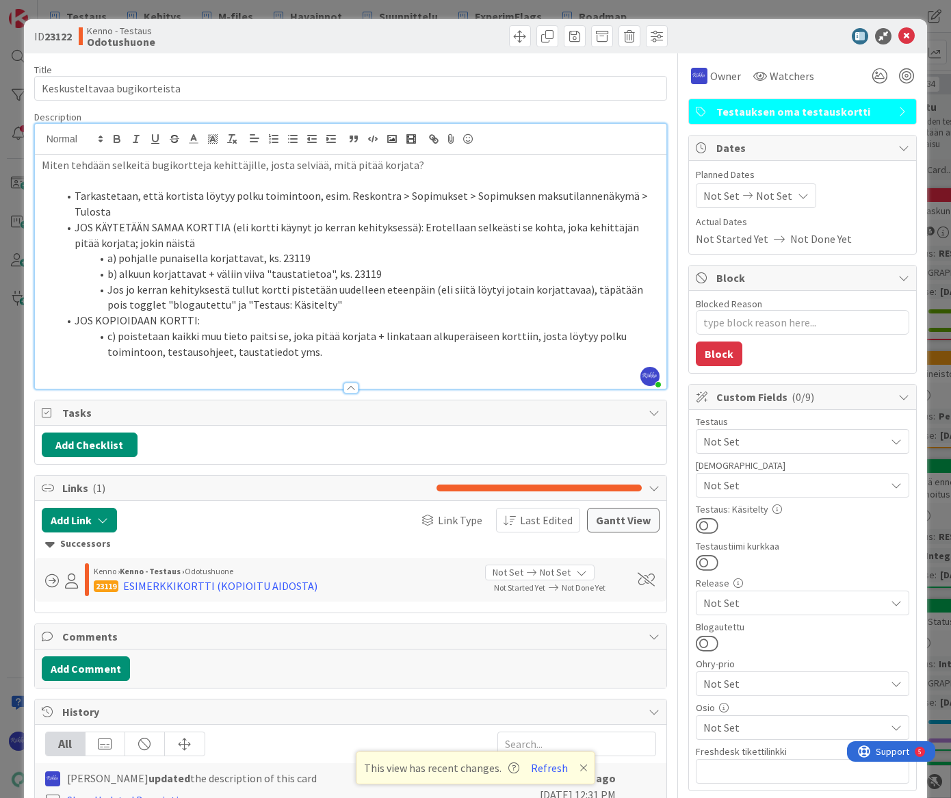
click at [324, 352] on li "c) poistetaan kaikki muu tieto paitsi se, joka pitää korjata + linkataan alkupe…" at bounding box center [359, 343] width 602 height 31
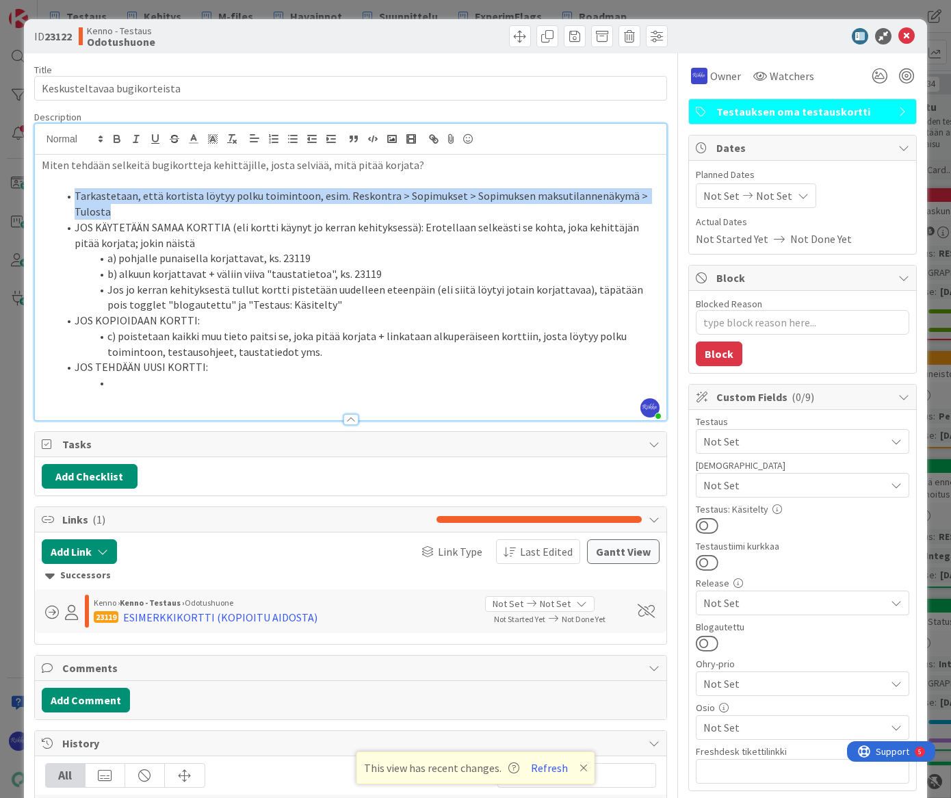
drag, startPoint x: 73, startPoint y: 194, endPoint x: 121, endPoint y: 208, distance: 49.8
click at [121, 208] on li "Tarkastetaan, että kortista löytyy polku toimintoon, esim. Reskontra > Sopimuks…" at bounding box center [359, 203] width 602 height 31
copy li "Tarkastetaan, että kortista löytyy polku toimintoon, esim. Reskontra > Sopimuks…"
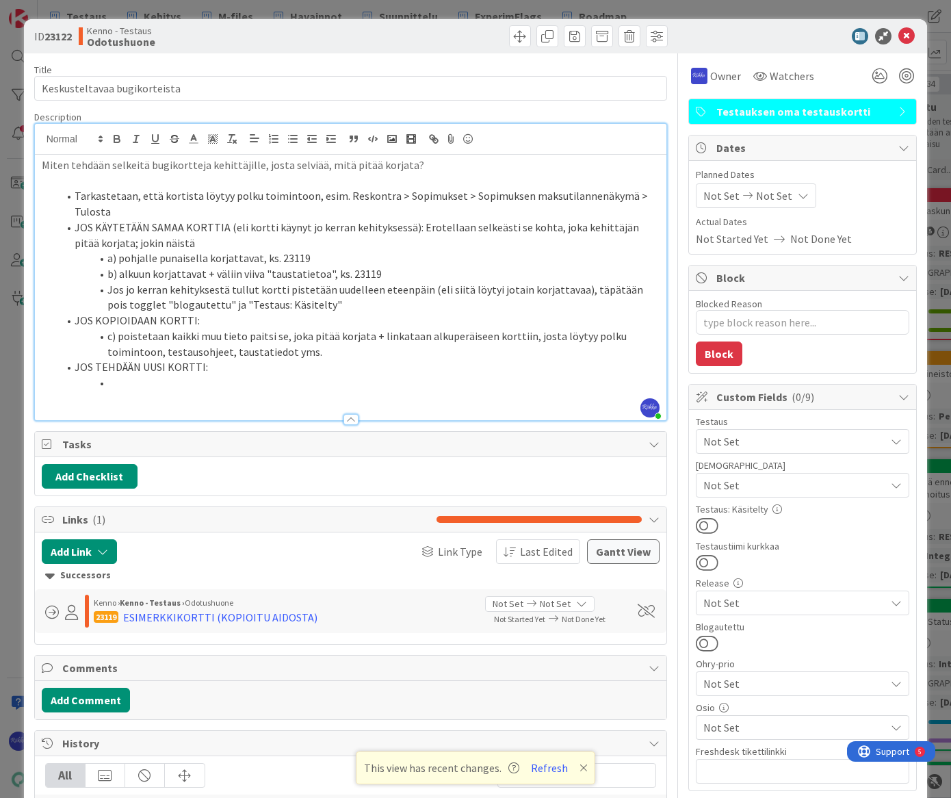
click at [137, 384] on li at bounding box center [359, 383] width 602 height 16
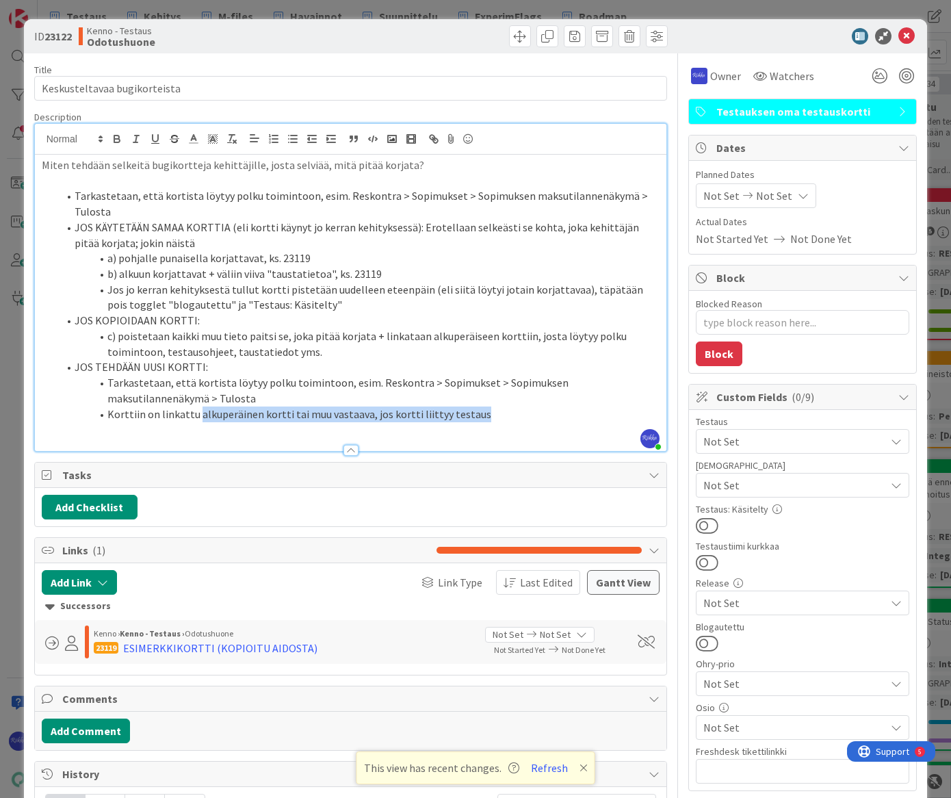
drag, startPoint x: 196, startPoint y: 413, endPoint x: 491, endPoint y: 419, distance: 295.6
click at [491, 419] on li "Korttiin on linkattu alkuperäinen kortti tai muu vastaava, jos kortti liittyy t…" at bounding box center [359, 414] width 602 height 16
click at [118, 257] on li "a) pohjalle punaisella korjattavat, ks. 23119" at bounding box center [359, 258] width 602 height 16
click at [117, 339] on li "c) poistetaan kaikki muu tieto paitsi se, joka pitää korjata + linkataan alkupe…" at bounding box center [359, 343] width 602 height 31
click at [629, 410] on li "Korttiin on linkattu siihen liittyvät muut kortit (jos esim. kehityksestä tulle…" at bounding box center [359, 414] width 602 height 16
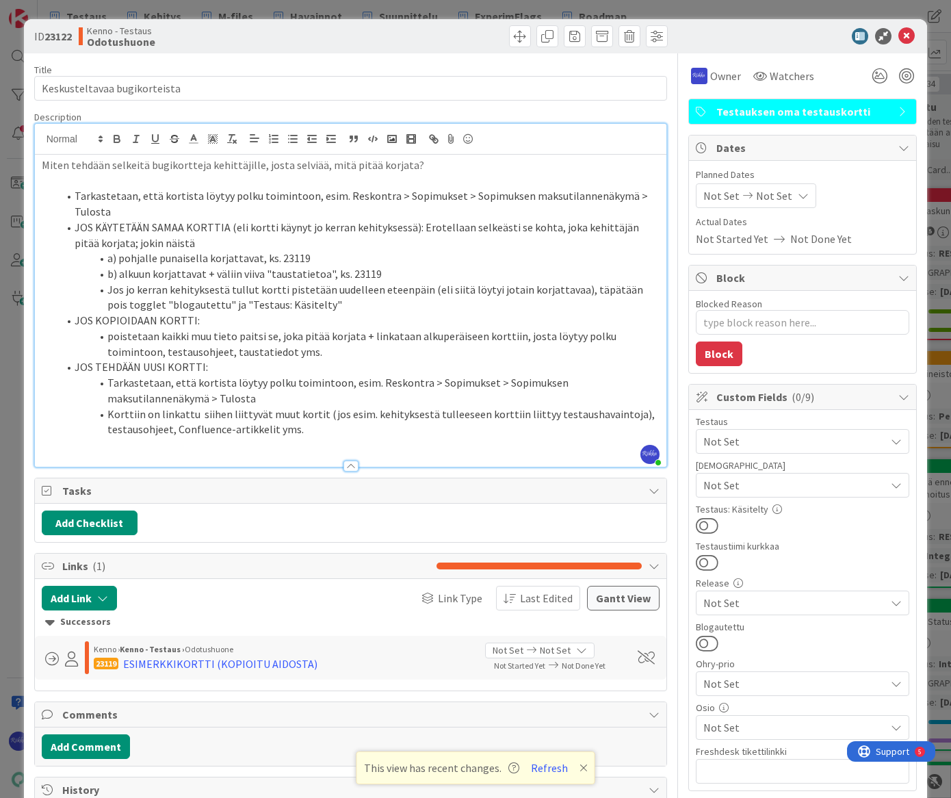
click at [364, 367] on li "JOS TEHDÄÄN UUSI KORTTI:" at bounding box center [359, 367] width 602 height 16
click at [322, 431] on li "Korttiin on linkattu siihen liittyvät muut kortit (jos esim. kehityksestä tulle…" at bounding box center [359, 421] width 602 height 31
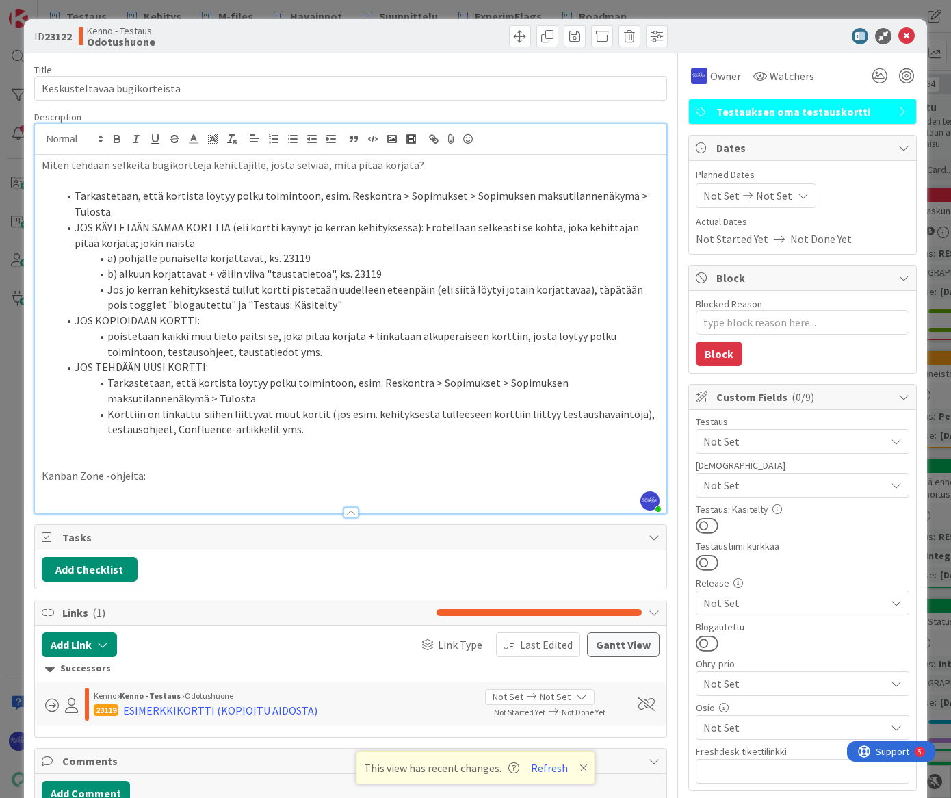
click at [315, 453] on p at bounding box center [351, 461] width 618 height 16
drag, startPoint x: 173, startPoint y: 471, endPoint x: 226, endPoint y: 480, distance: 54.1
click at [174, 472] on p "Kanban Zone -ohjeita:" at bounding box center [351, 476] width 618 height 16
click at [339, 428] on li "Korttiin on linkattu siihen liittyvät muut kortit (jos esim. kehityksestä tulle…" at bounding box center [359, 421] width 602 height 31
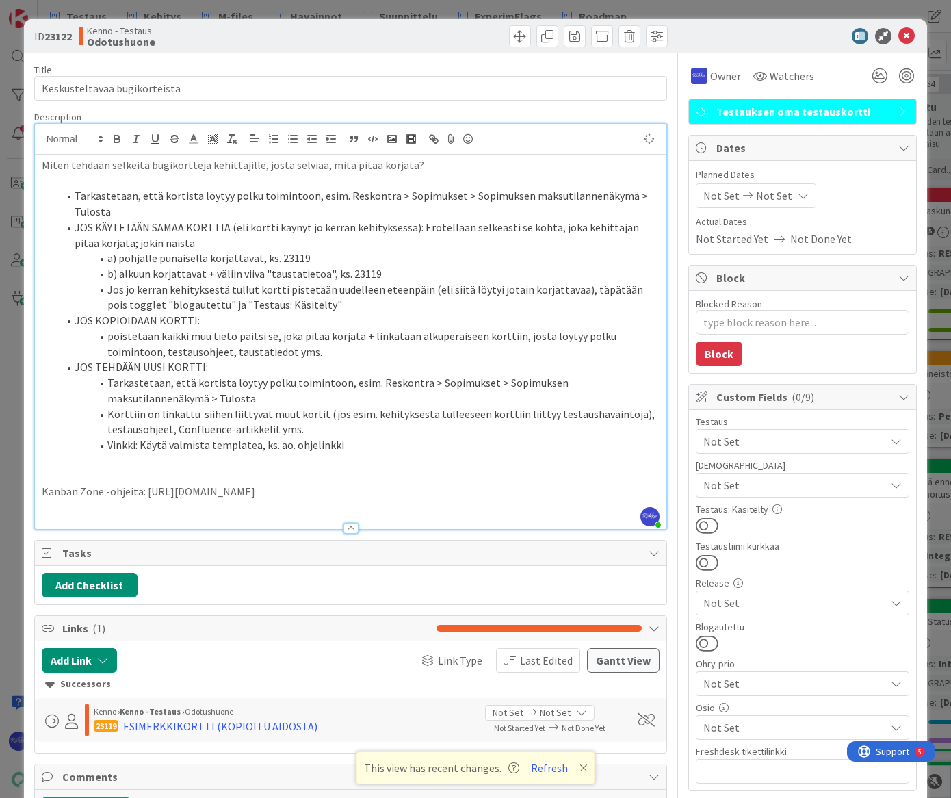
click at [477, 377] on li "Tarkastetaan, että kortista löytyy polku toimintoon, esim. Reskontra > Sopimuks…" at bounding box center [359, 390] width 602 height 31
type textarea "x"
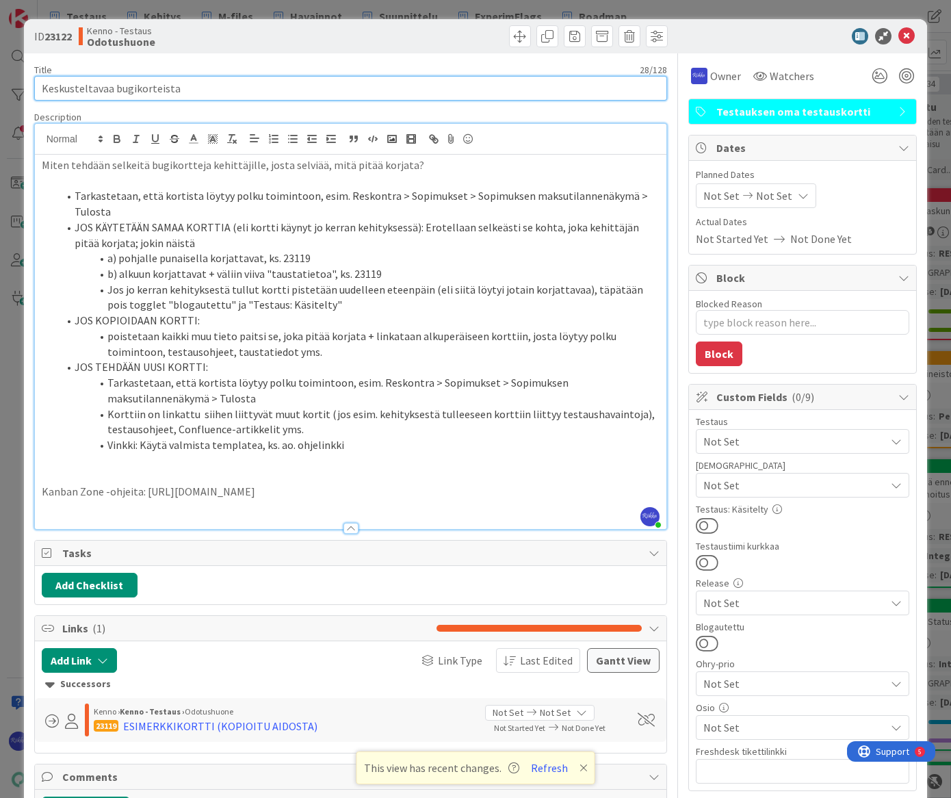
drag, startPoint x: 155, startPoint y: 88, endPoint x: 34, endPoint y: 88, distance: 121.1
click at [34, 88] on input "Keskusteltavaa bugikorteista" at bounding box center [350, 88] width 633 height 25
type input "Bugikortin"
type textarea "x"
type input "Bugikortin"
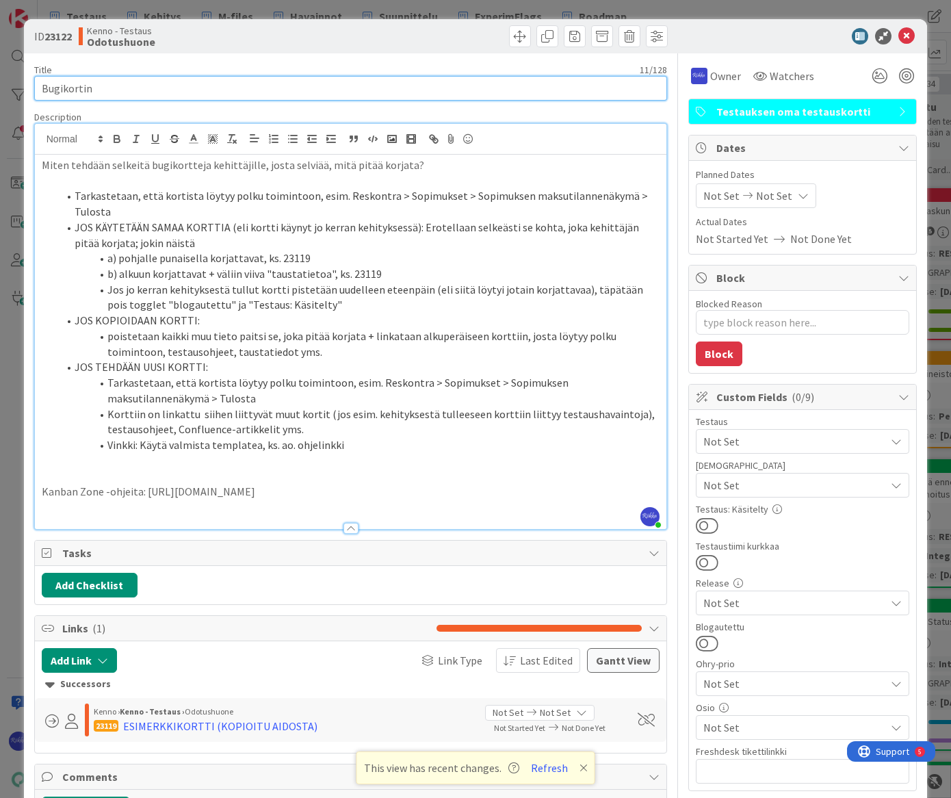
type textarea "x"
type input "Bugikortin tä"
type textarea "x"
type input "Bugikortin täyttöohje"
type textarea "x"
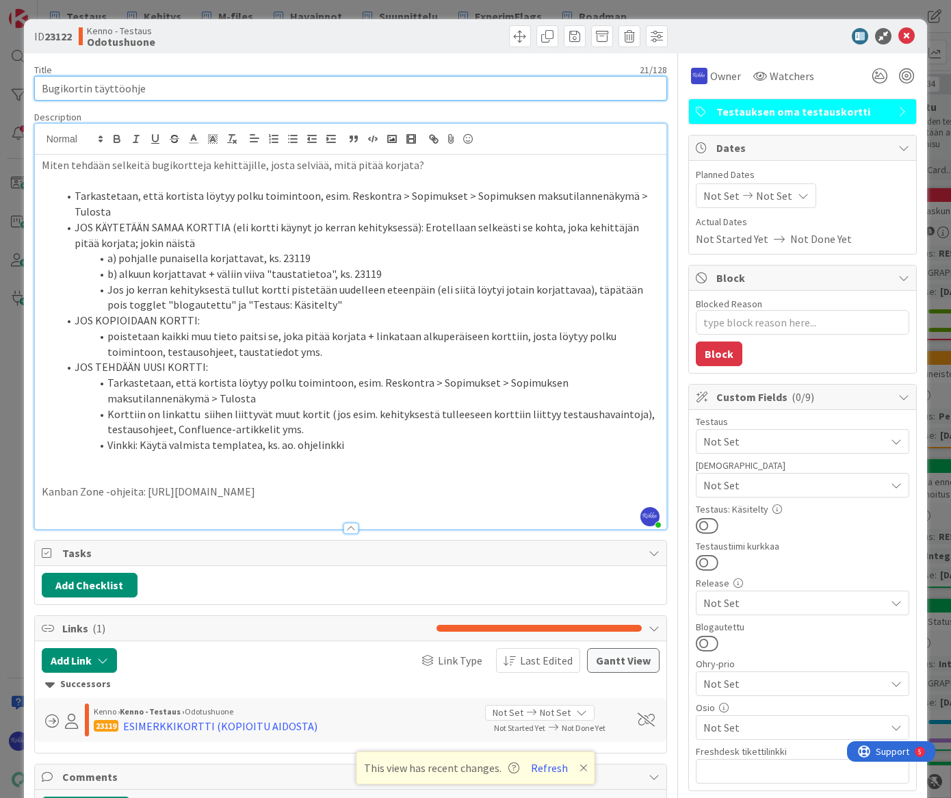
type input "Bugikortin täyttöohje"
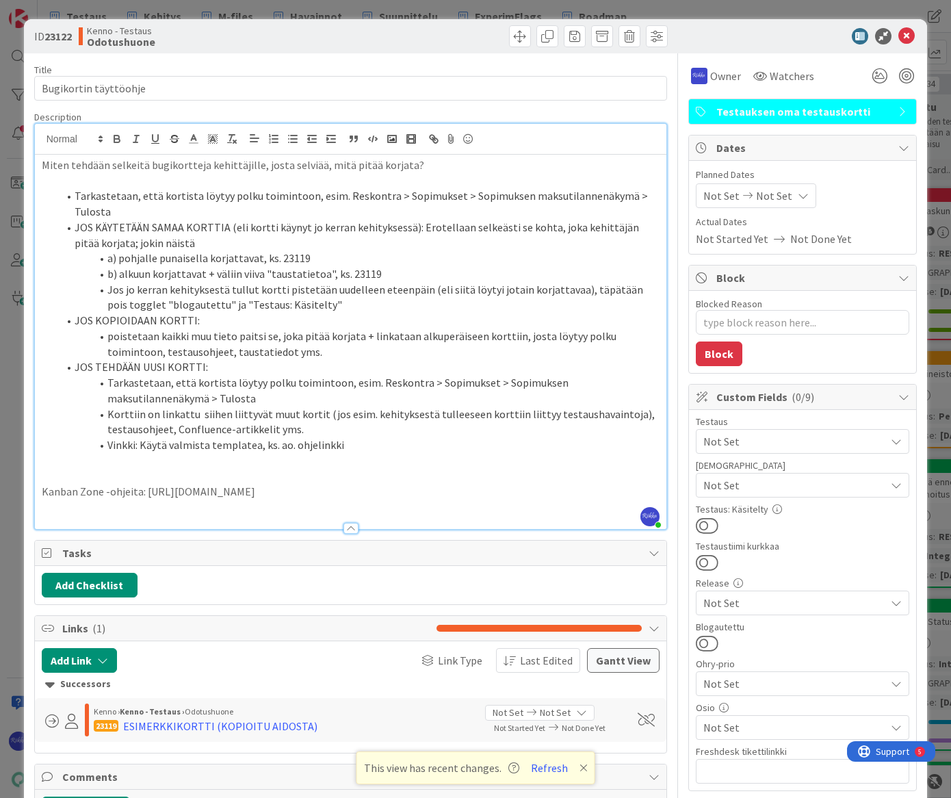
click at [423, 213] on li "Tarkastetaan, että kortista löytyy polku toimintoon, esim. Reskontra > Sopimuks…" at bounding box center [359, 203] width 602 height 31
click at [902, 34] on icon at bounding box center [906, 36] width 16 height 16
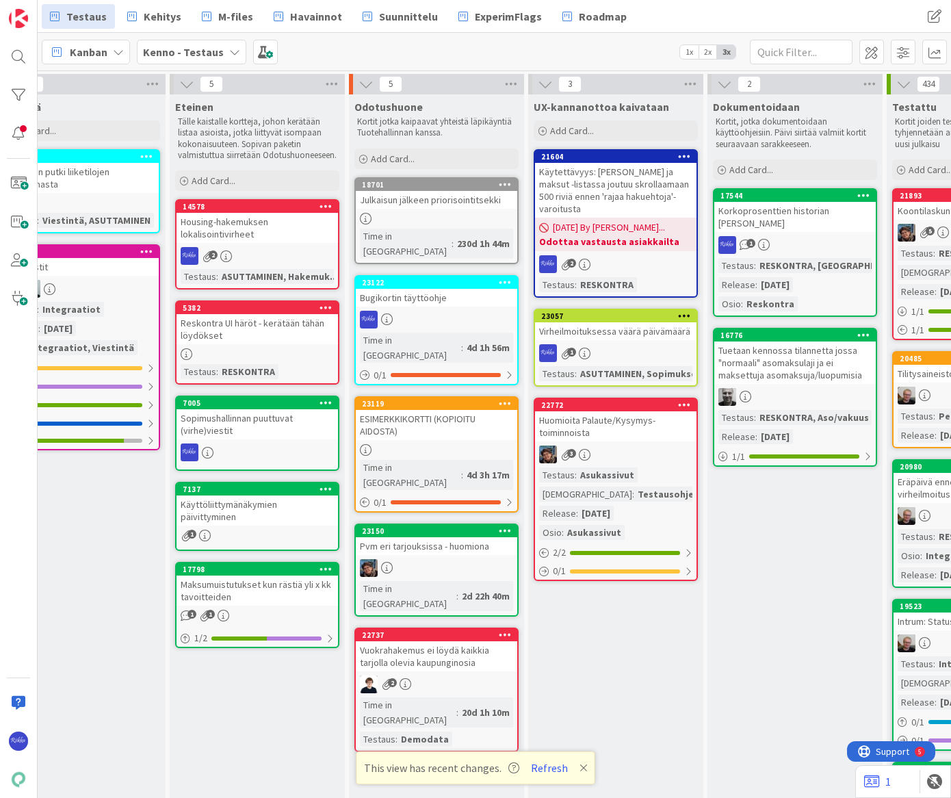
click at [547, 769] on button "Refresh" at bounding box center [549, 768] width 47 height 18
